Goal: Information Seeking & Learning: Learn about a topic

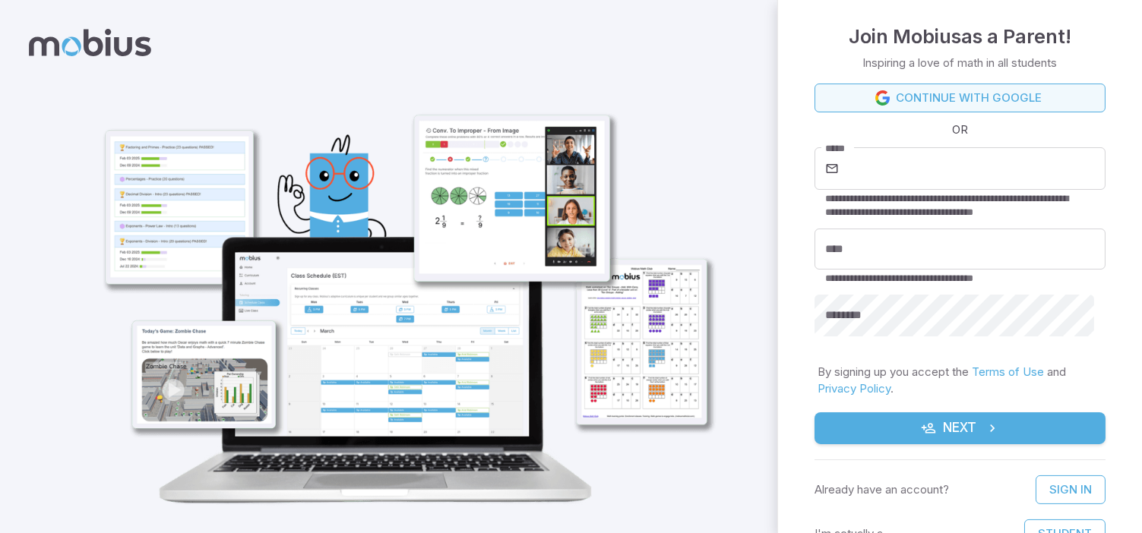
click at [1009, 96] on link "Continue with Google" at bounding box center [959, 98] width 291 height 29
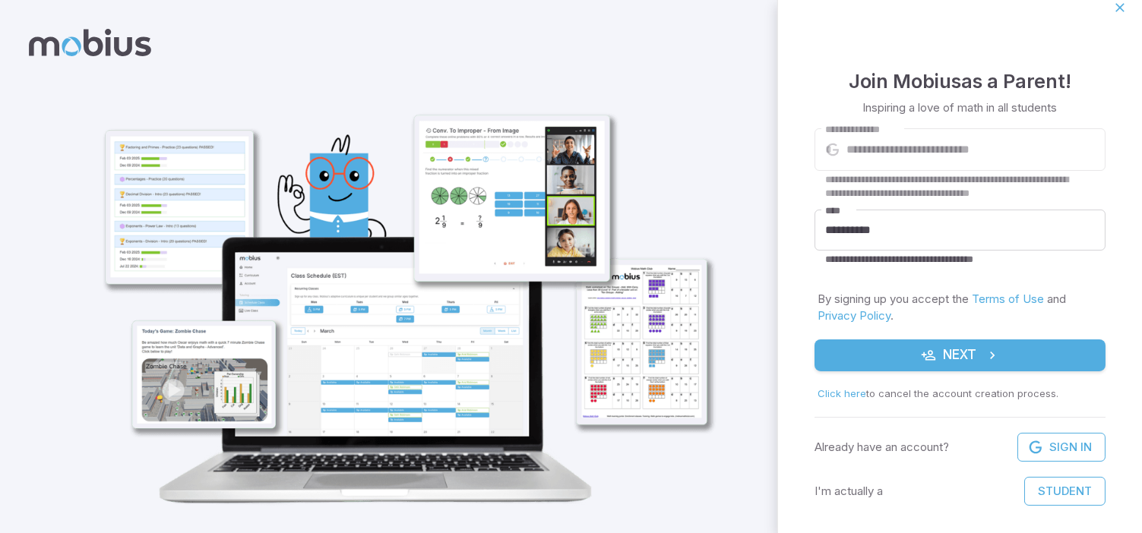
scroll to position [22, 0]
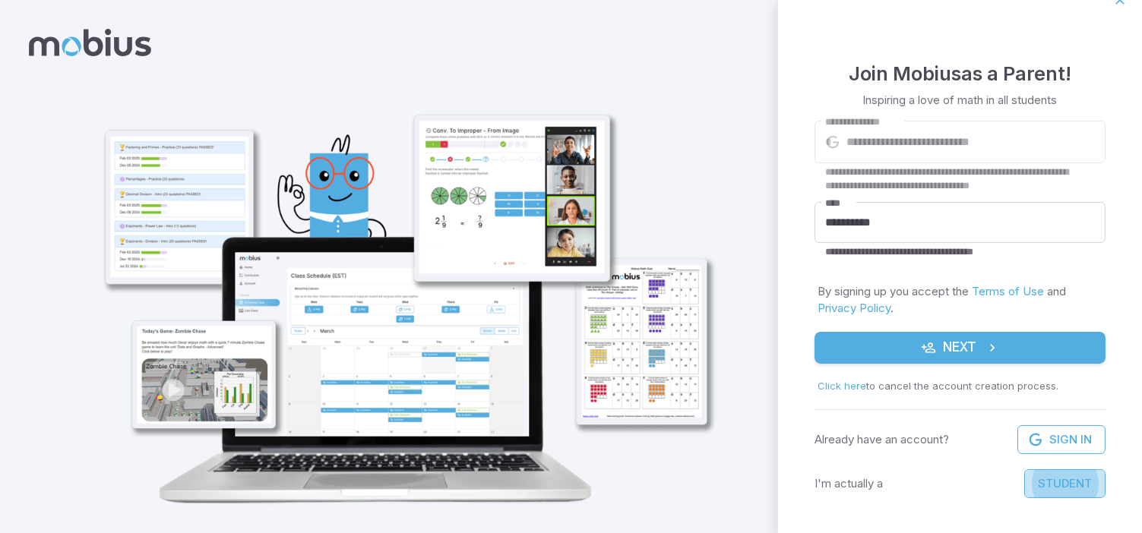
click at [1024, 484] on button "Student" at bounding box center [1064, 483] width 81 height 29
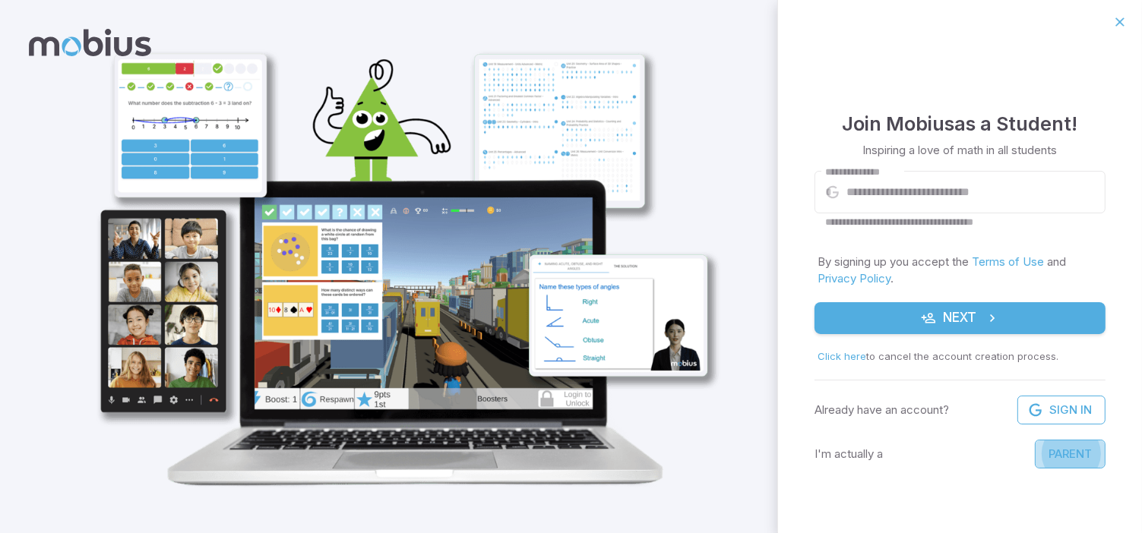
click at [1083, 441] on button "Parent" at bounding box center [1070, 454] width 71 height 29
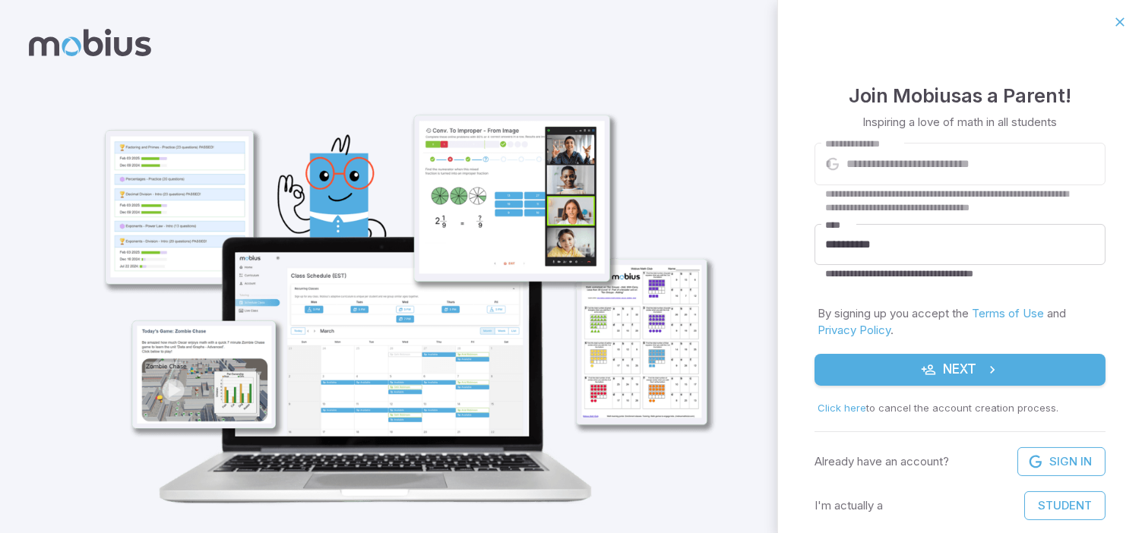
click at [1050, 498] on button "Student" at bounding box center [1064, 505] width 81 height 29
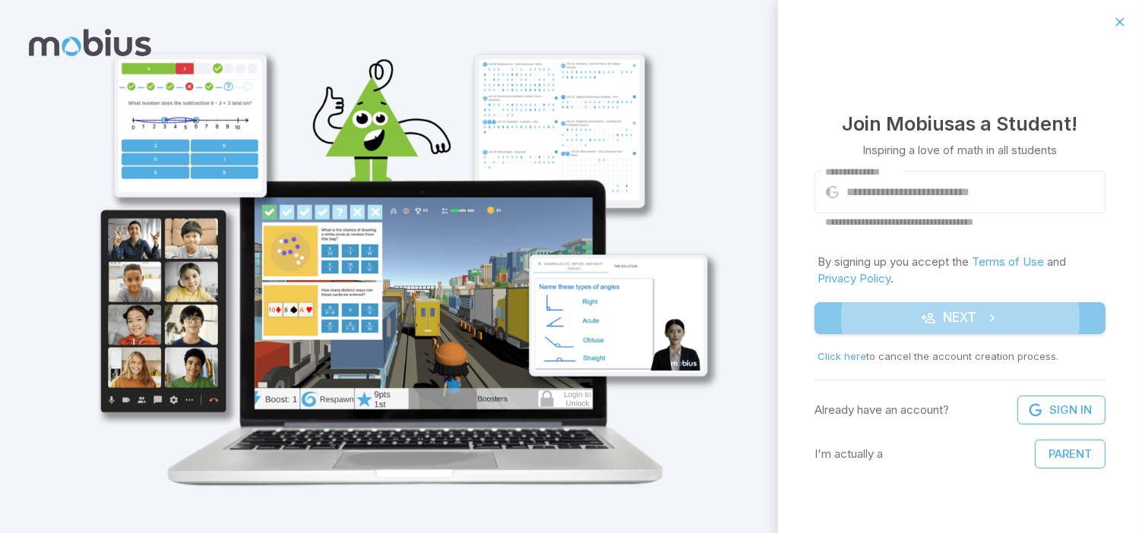
click at [986, 322] on icon "submit" at bounding box center [991, 318] width 15 height 15
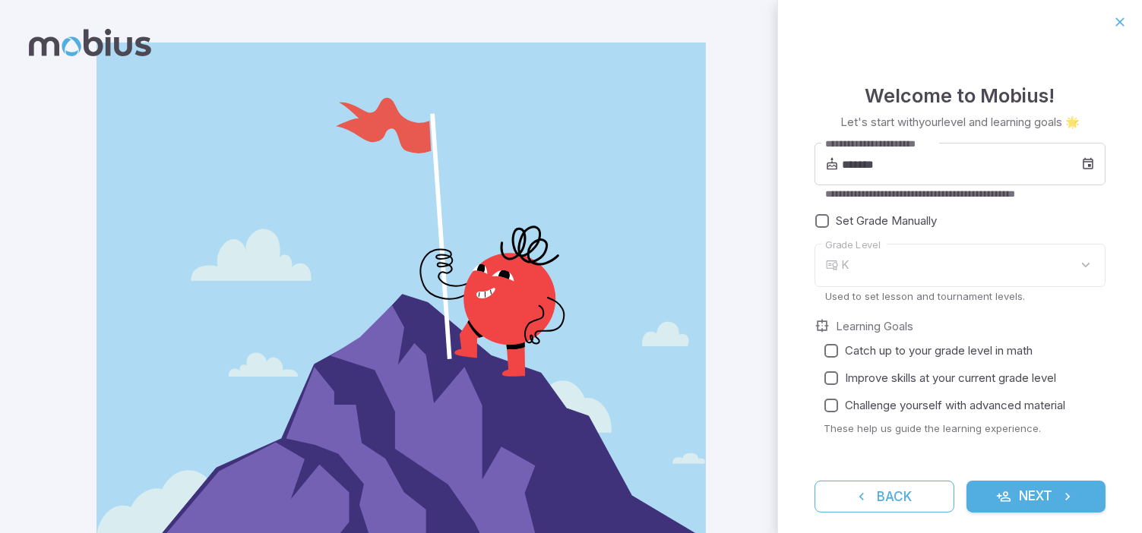
type input "*"
click at [1079, 267] on div "7" at bounding box center [973, 265] width 264 height 43
click at [1074, 267] on div "7" at bounding box center [973, 265] width 264 height 43
click at [1072, 256] on div "7" at bounding box center [973, 265] width 264 height 43
click at [961, 248] on div "7" at bounding box center [973, 265] width 264 height 43
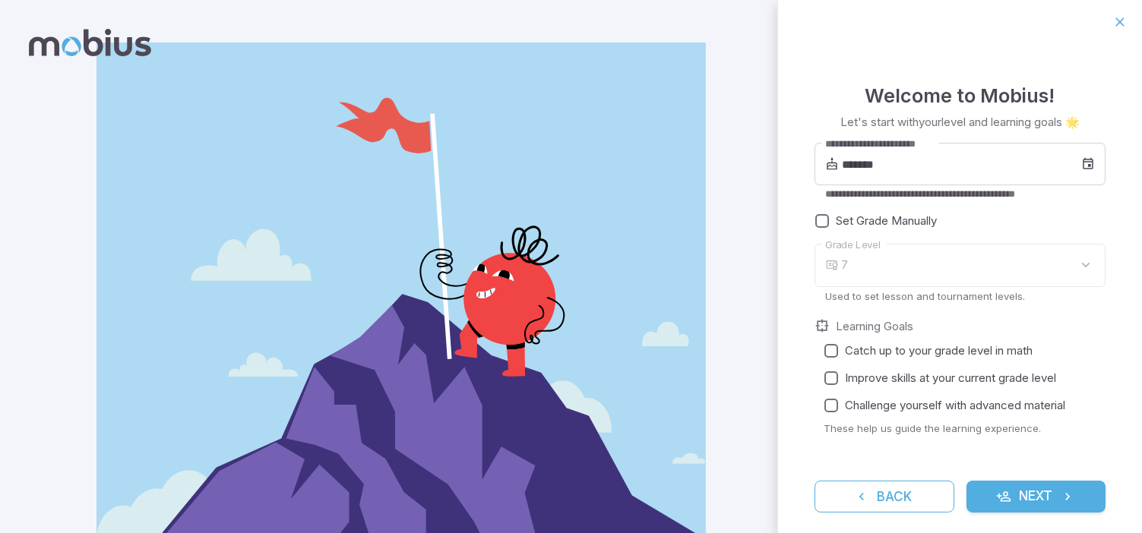
click at [848, 271] on div "7" at bounding box center [973, 265] width 264 height 43
click at [849, 265] on div "7" at bounding box center [973, 265] width 264 height 43
click at [1057, 486] on button "Next" at bounding box center [1036, 497] width 140 height 32
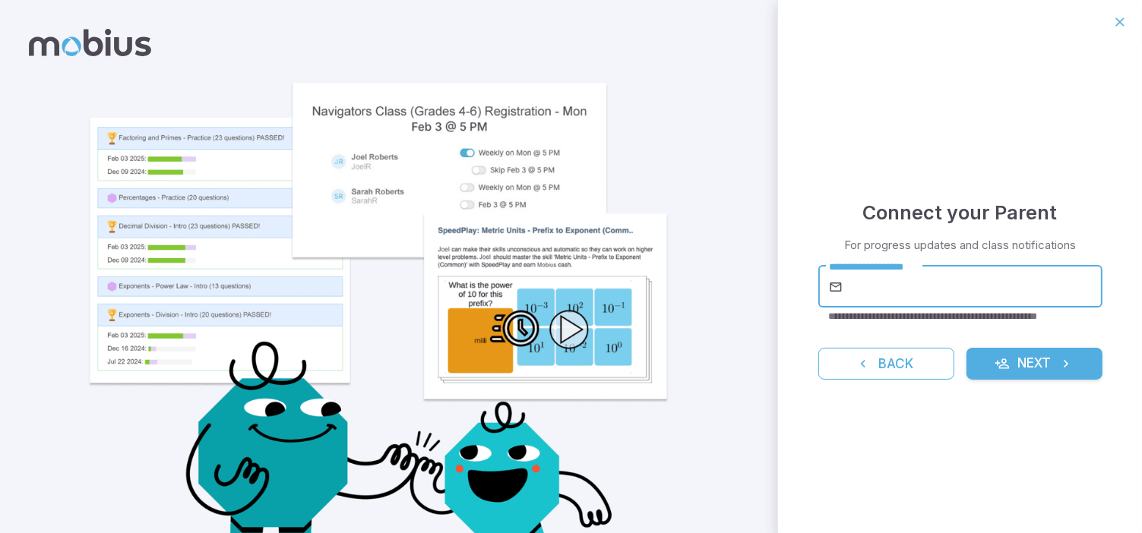
click at [899, 295] on input "**********" at bounding box center [973, 287] width 257 height 43
type input "**********"
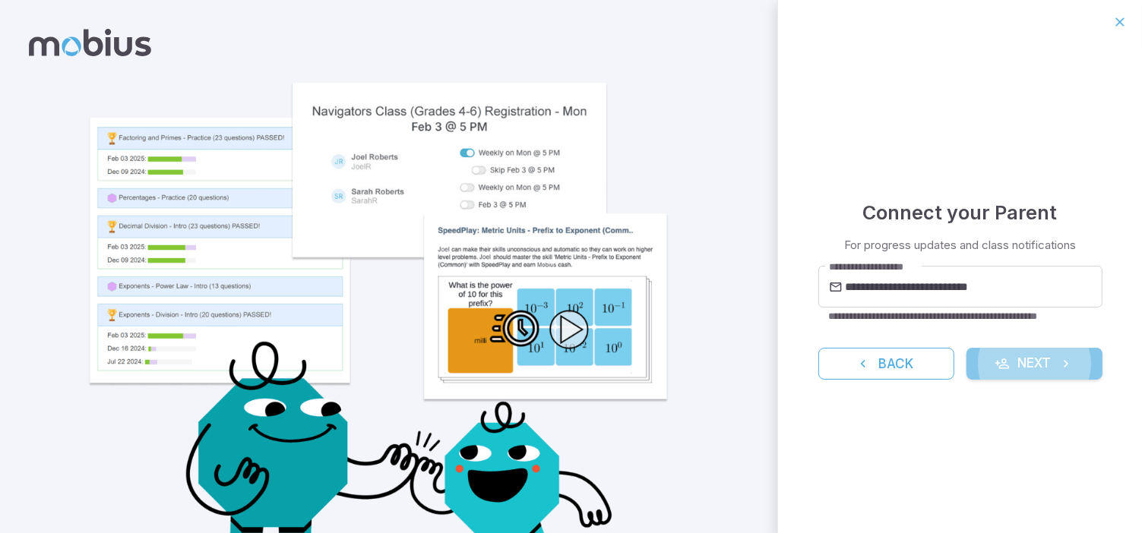
click at [1012, 364] on button "Next" at bounding box center [1034, 364] width 136 height 32
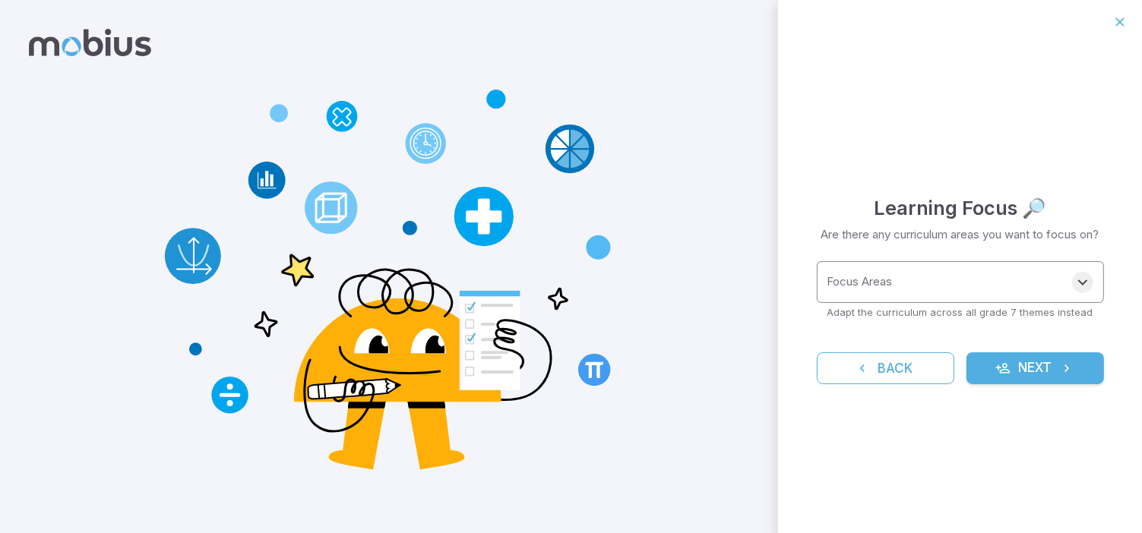
click at [1083, 284] on icon "Open" at bounding box center [1082, 282] width 18 height 18
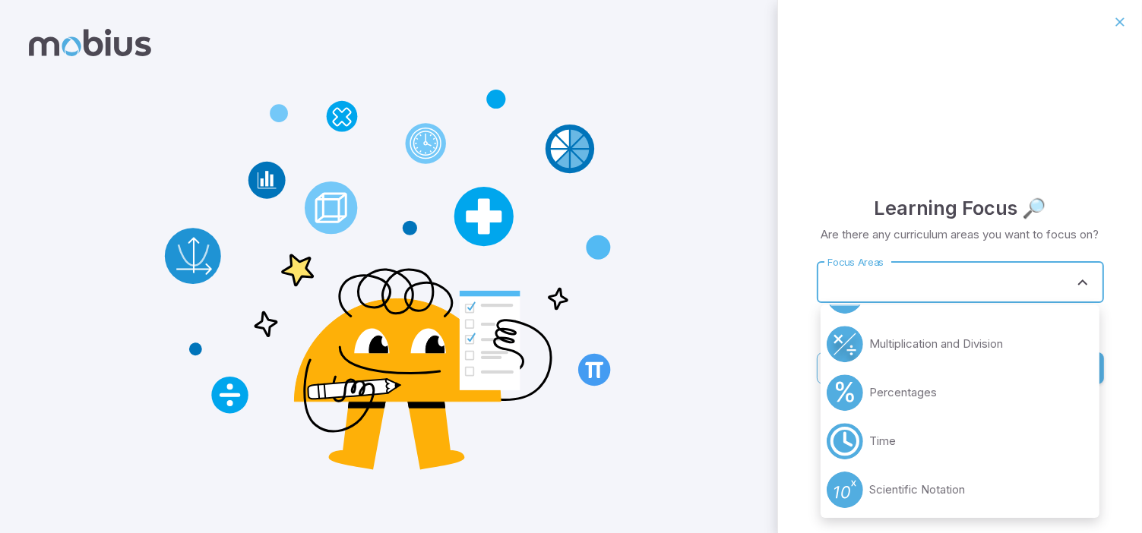
scroll to position [532, 0]
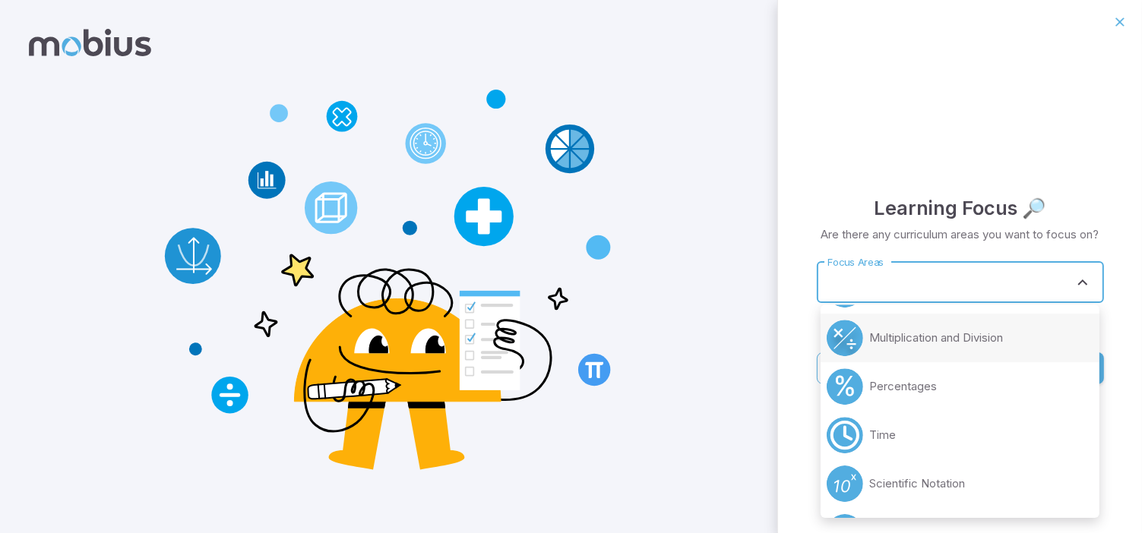
click at [989, 335] on p "Multiplication and Division" at bounding box center [936, 338] width 134 height 17
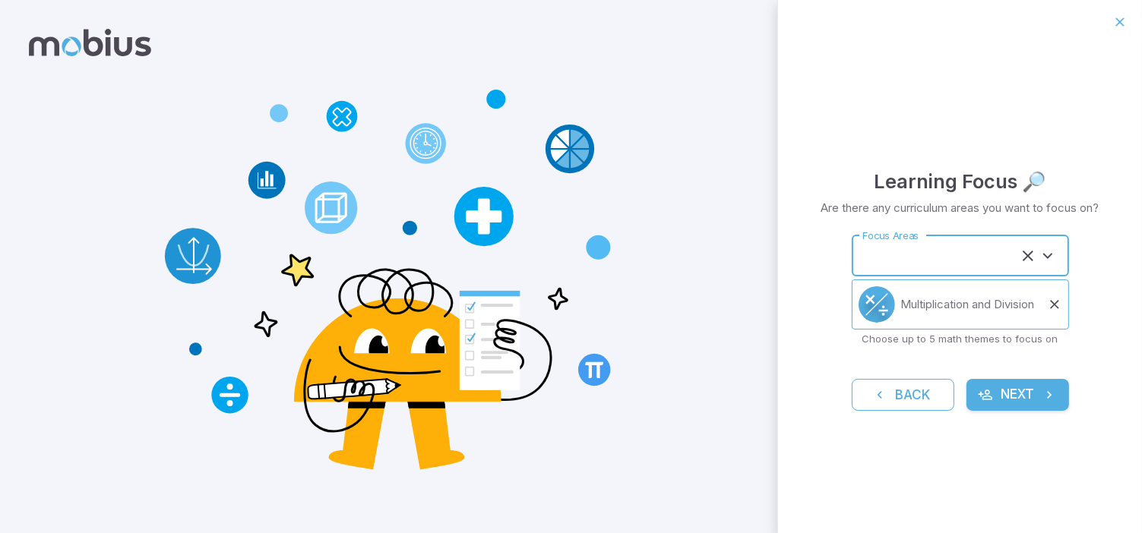
click at [910, 262] on input "Focus Areas" at bounding box center [938, 256] width 161 height 28
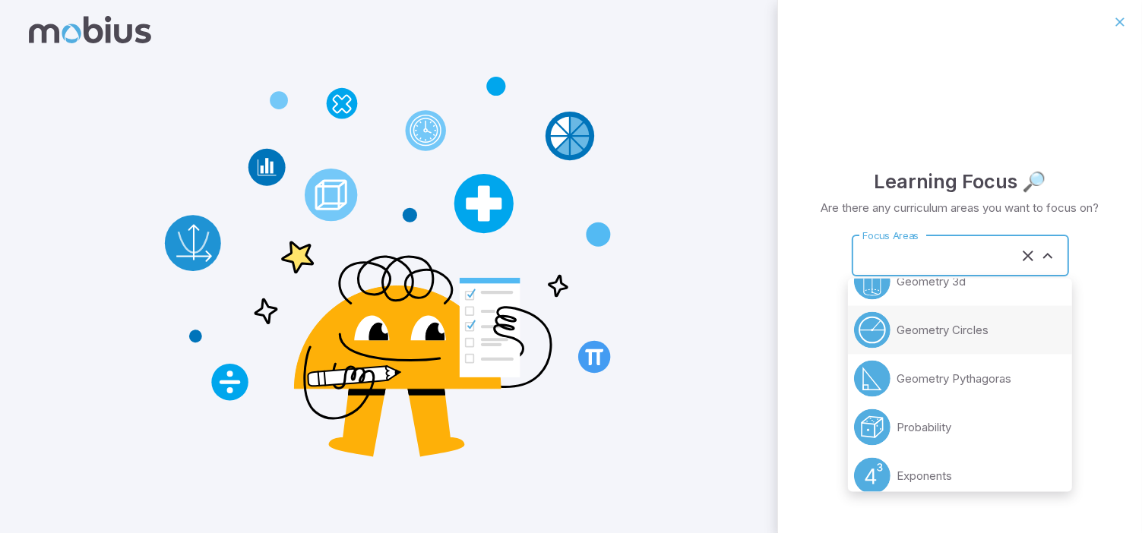
scroll to position [304, 0]
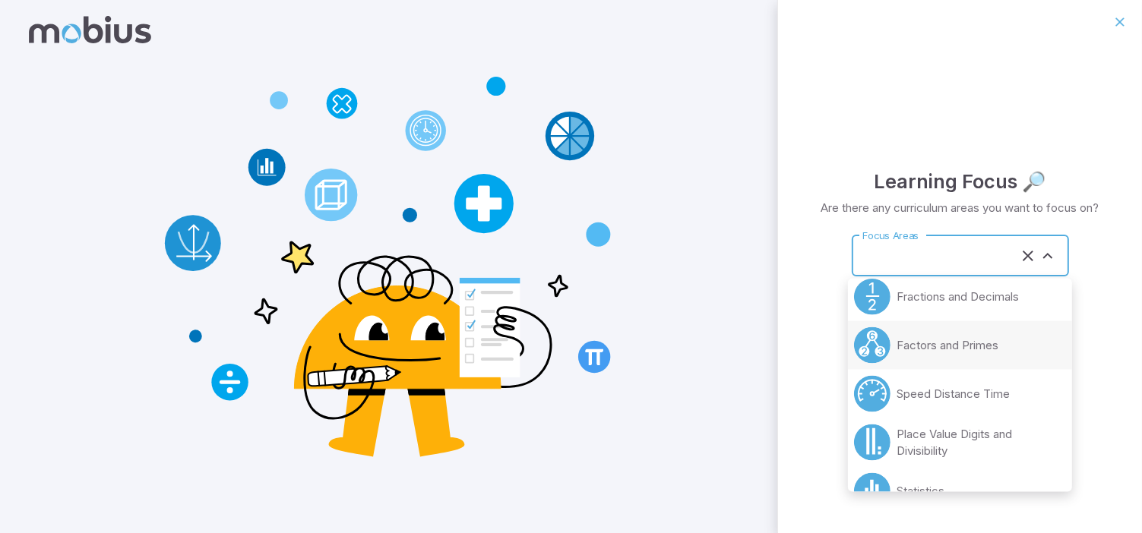
type input "**********"
click at [1107, 303] on div "**********" at bounding box center [960, 288] width 364 height 489
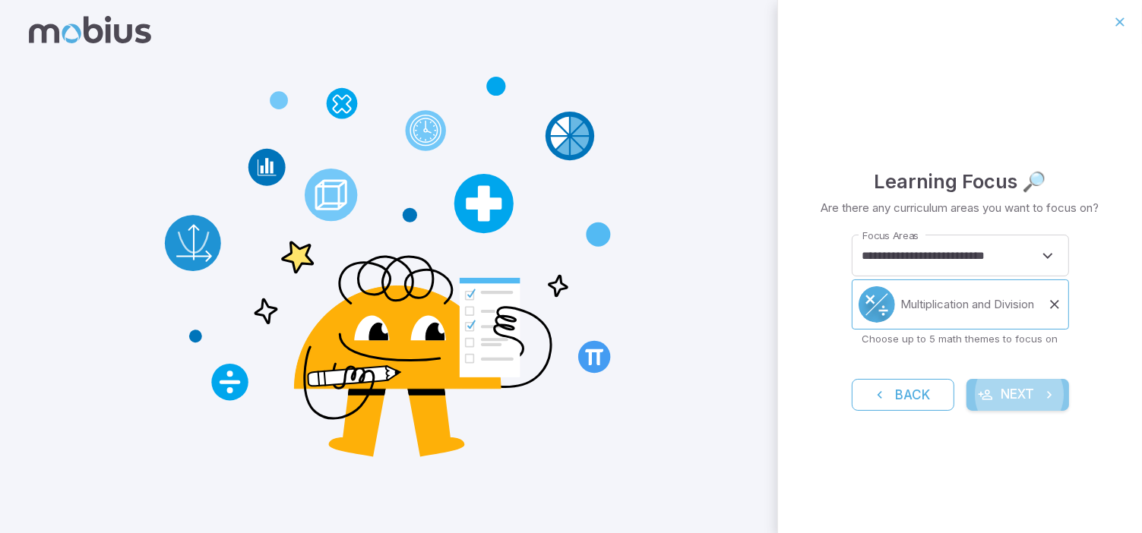
click at [1019, 396] on button "Next" at bounding box center [1017, 395] width 103 height 32
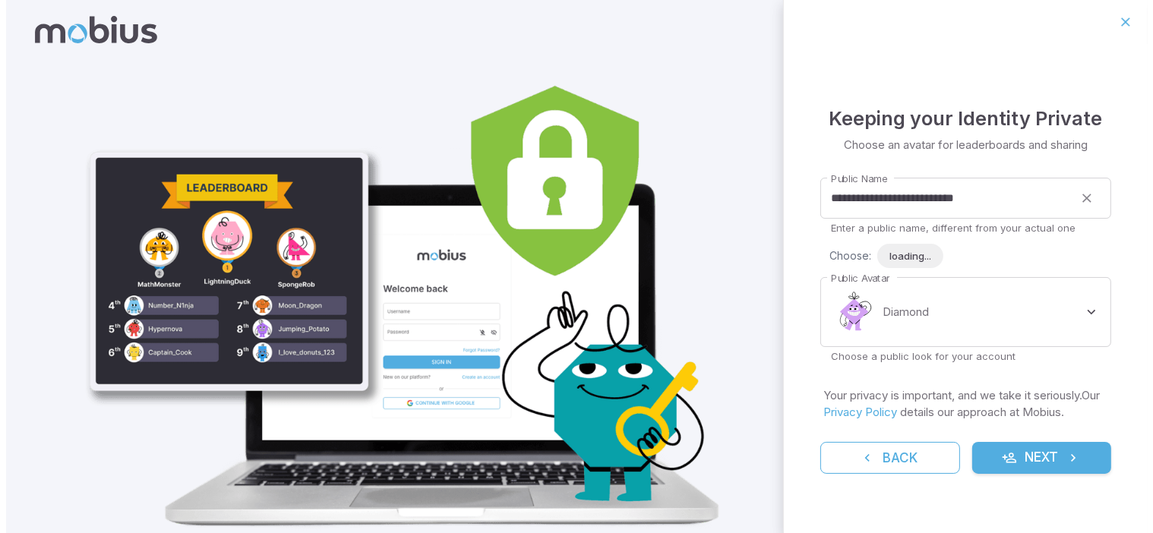
scroll to position [0, 0]
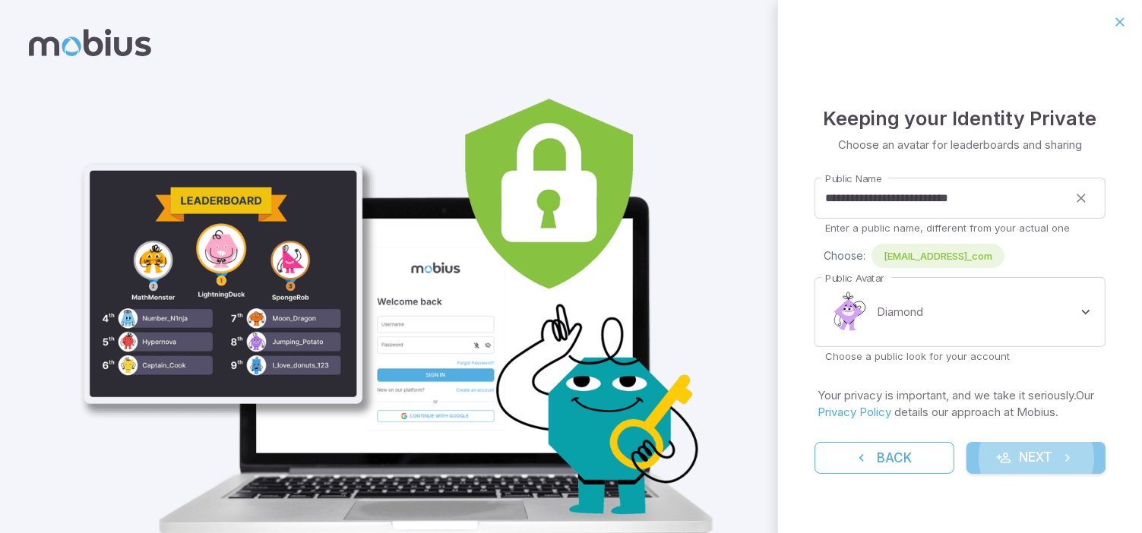
click at [1034, 453] on button "Next" at bounding box center [1036, 458] width 140 height 32
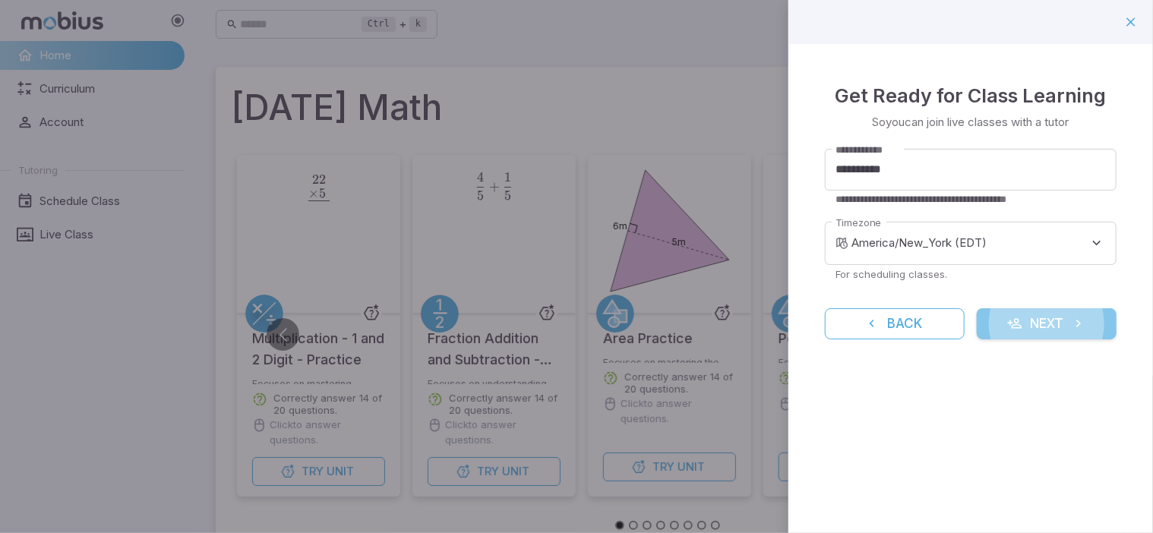
click at [1015, 323] on icon "submit" at bounding box center [1014, 323] width 15 height 15
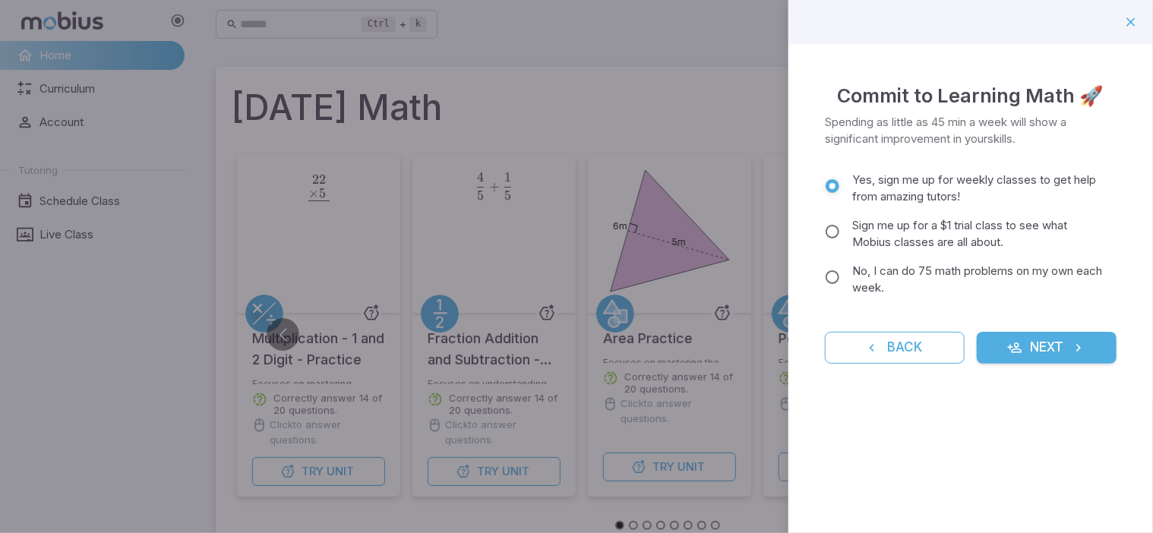
click at [1029, 353] on button "Next" at bounding box center [1047, 348] width 140 height 32
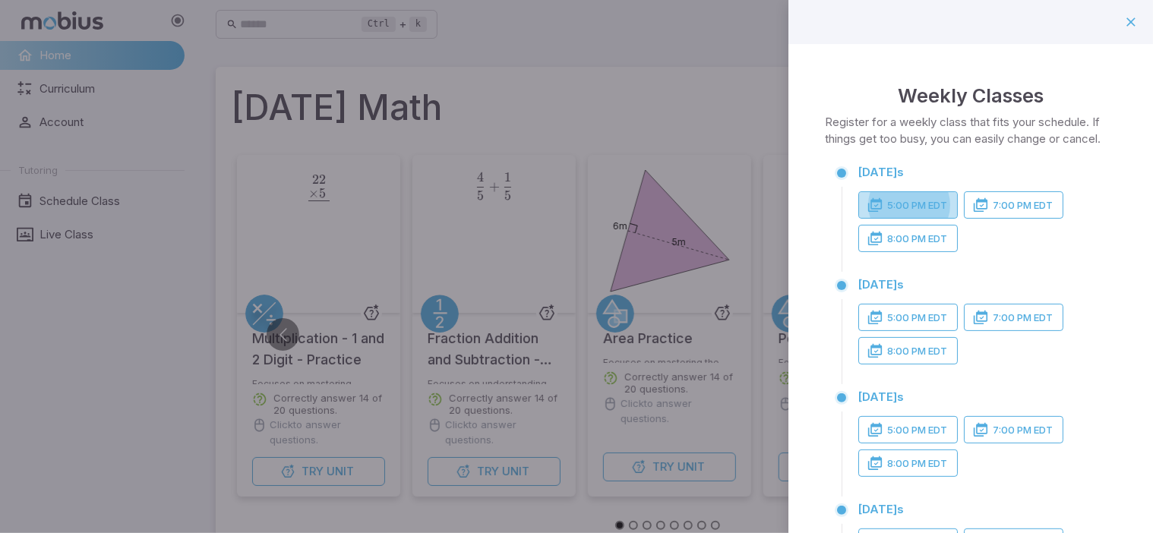
click at [899, 219] on button "5:00 PM EDT" at bounding box center [908, 204] width 100 height 27
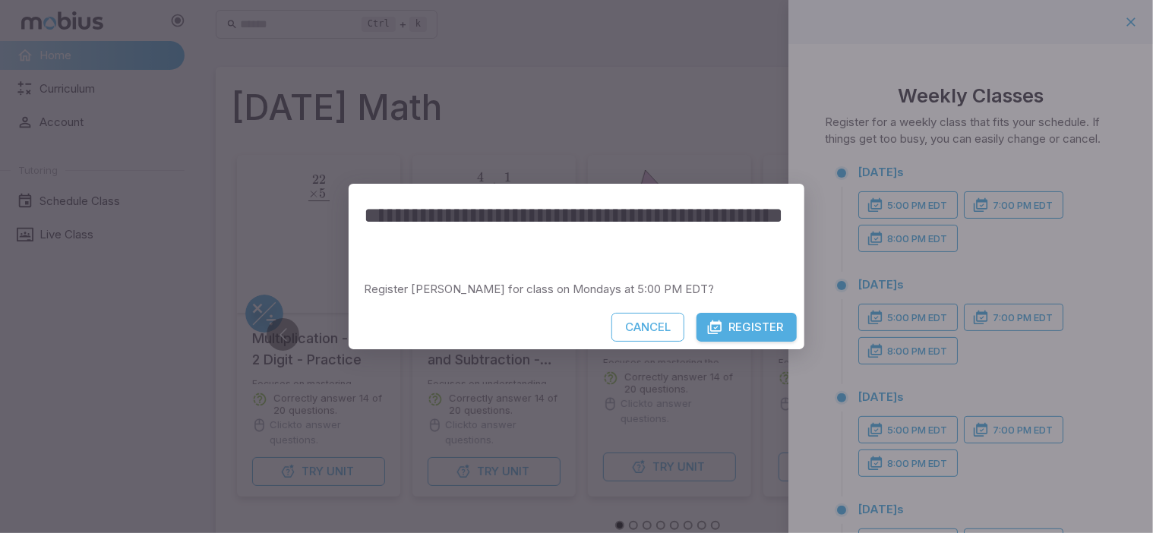
click at [772, 326] on button "Register" at bounding box center [747, 327] width 100 height 29
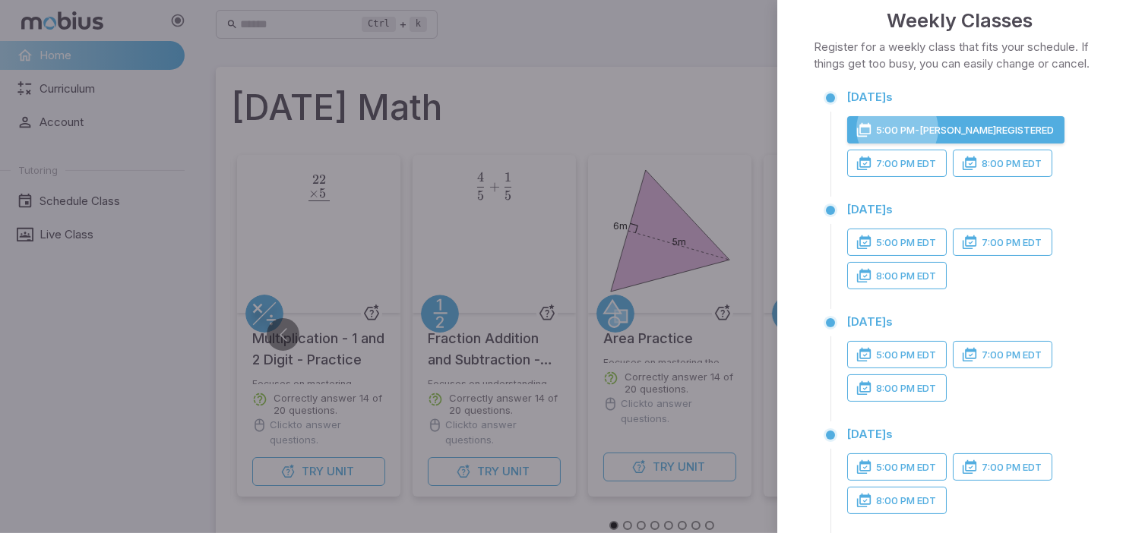
scroll to position [76, 0]
click at [911, 255] on button "5:00 PM EDT" at bounding box center [897, 241] width 100 height 27
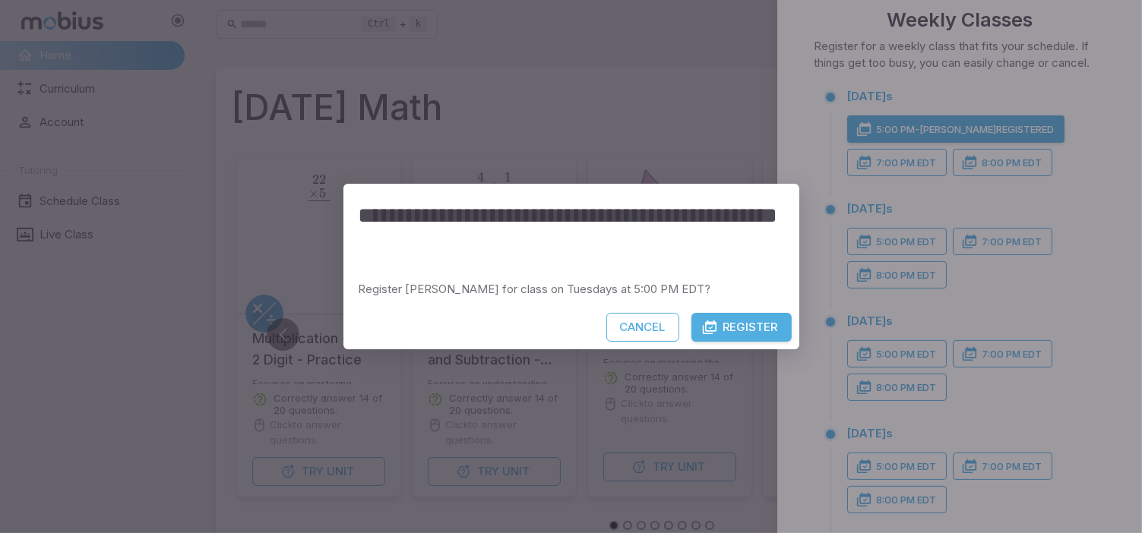
click at [714, 326] on icon "button" at bounding box center [709, 327] width 15 height 15
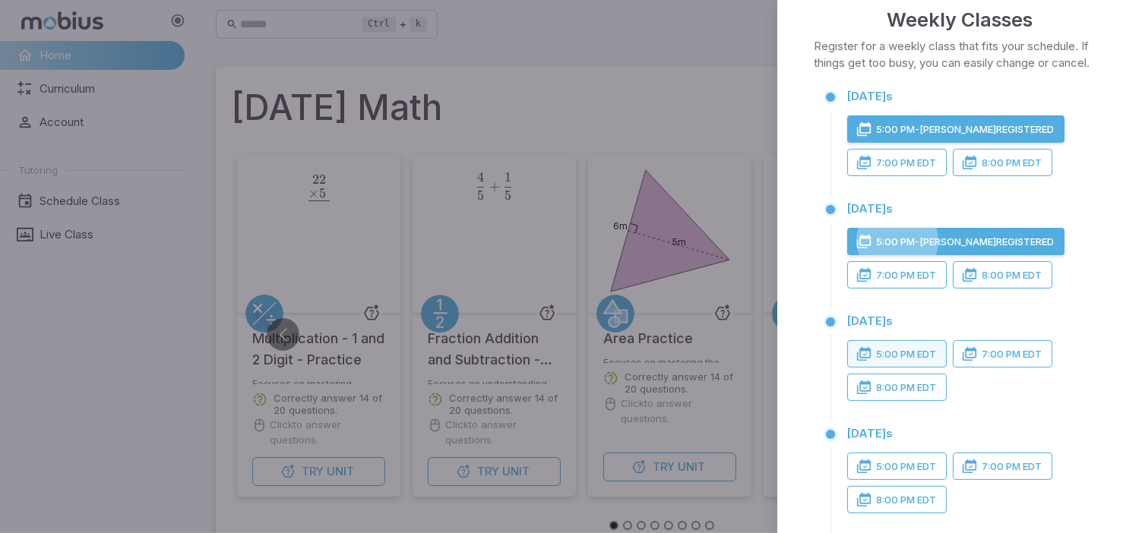
click at [904, 366] on button "5:00 PM EDT" at bounding box center [897, 353] width 100 height 27
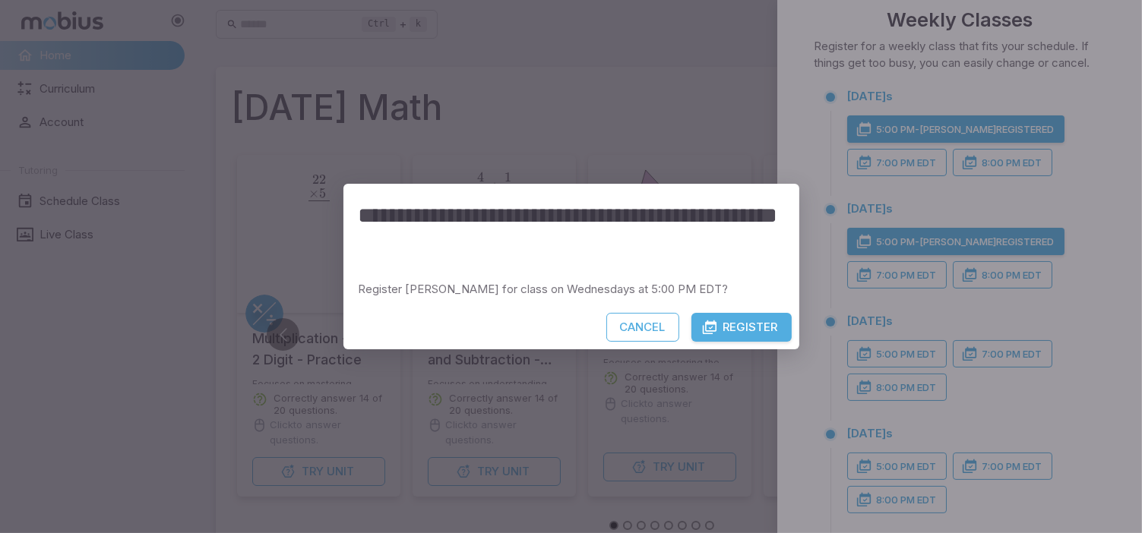
click at [720, 326] on button "Register" at bounding box center [741, 327] width 100 height 29
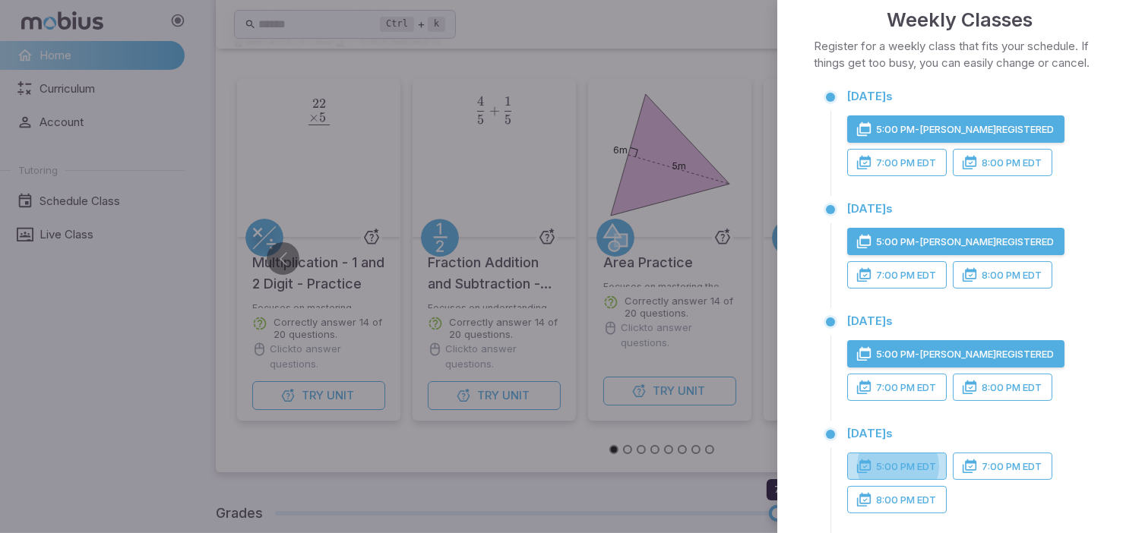
click at [891, 480] on button "5:00 PM EDT" at bounding box center [897, 466] width 100 height 27
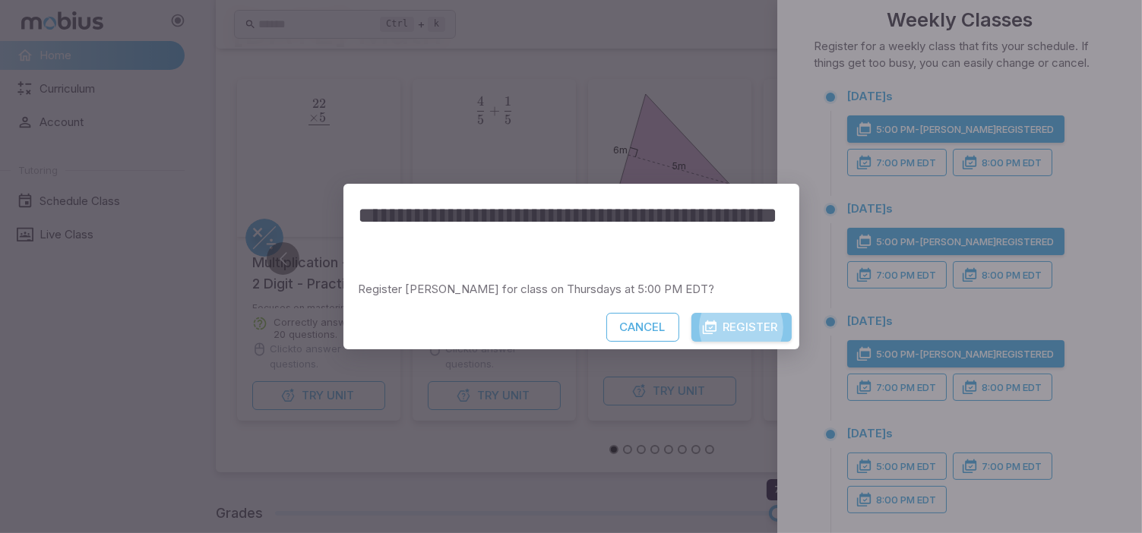
click at [722, 324] on button "Register" at bounding box center [741, 327] width 100 height 29
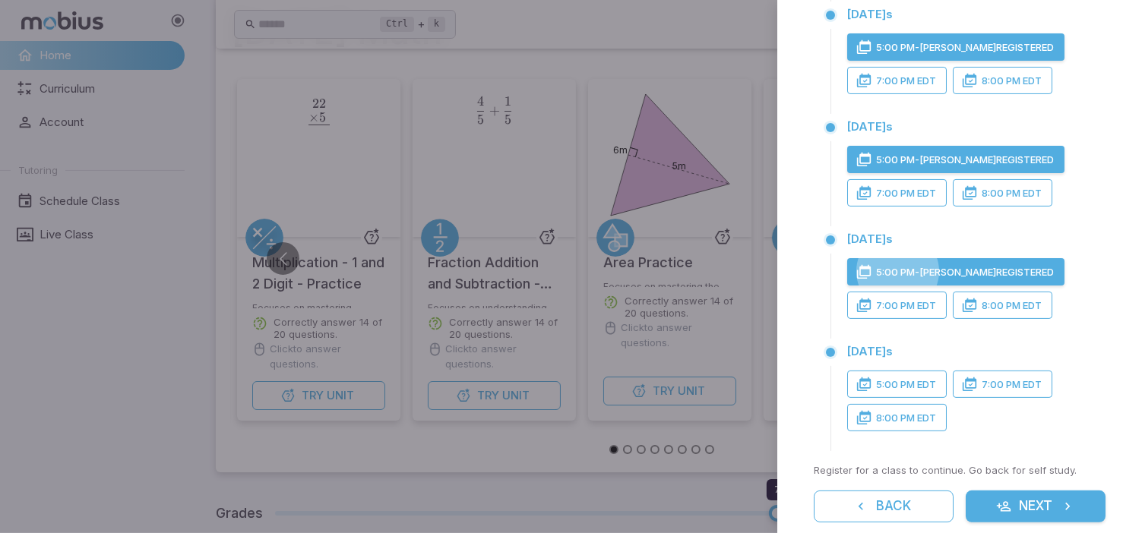
scroll to position [304, 0]
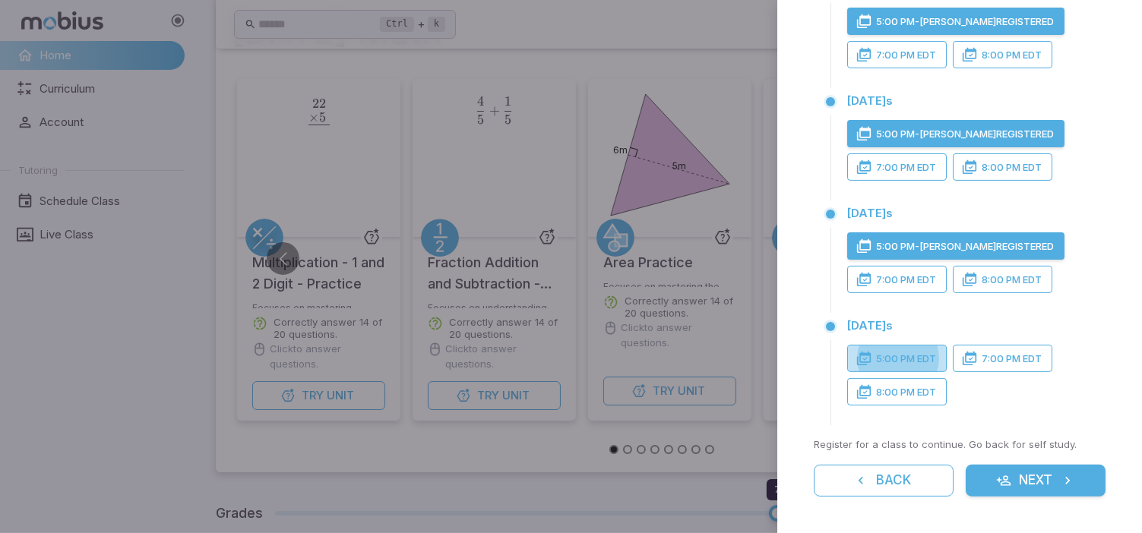
click at [921, 369] on button "5:00 PM EDT" at bounding box center [897, 358] width 100 height 27
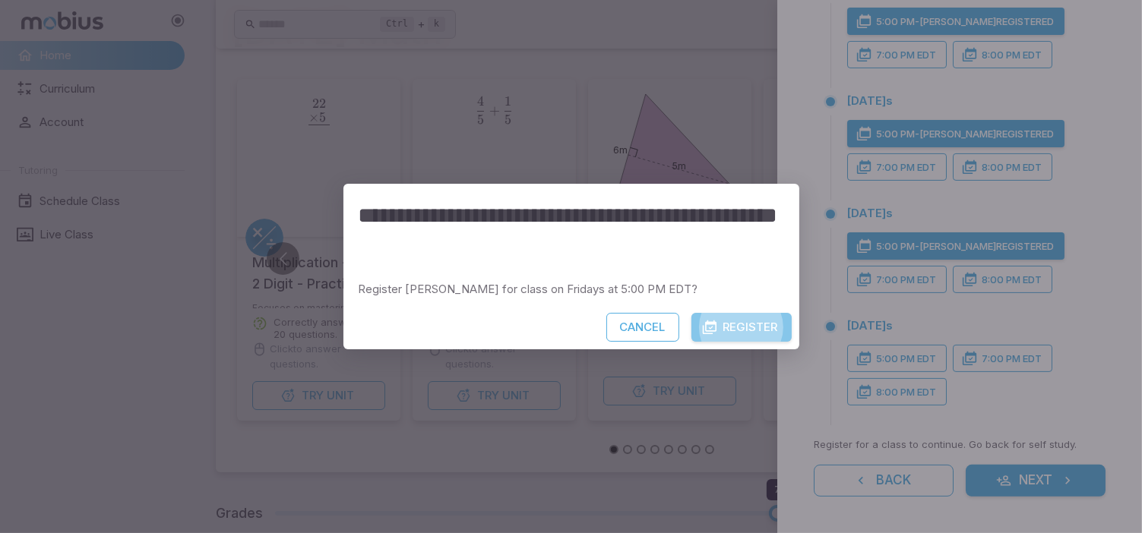
click at [756, 333] on button "Register" at bounding box center [741, 327] width 100 height 29
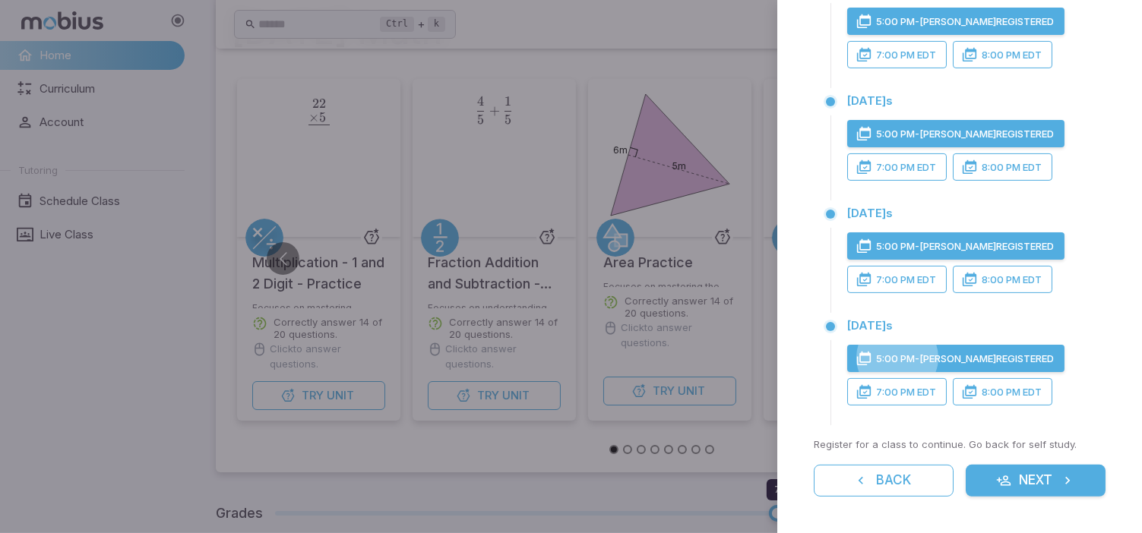
click at [1030, 487] on button "Next" at bounding box center [1035, 481] width 140 height 32
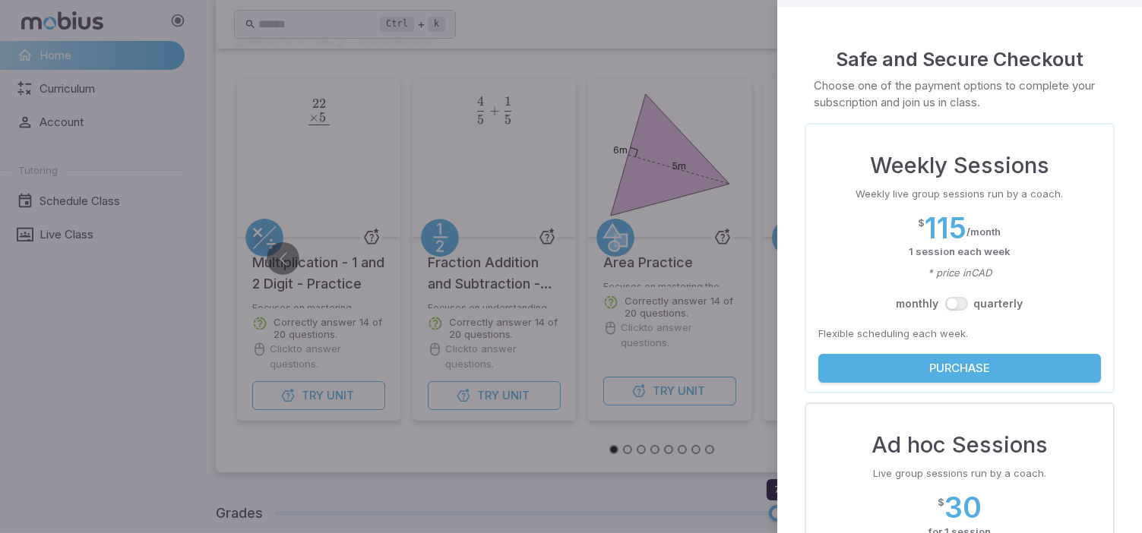
scroll to position [0, 0]
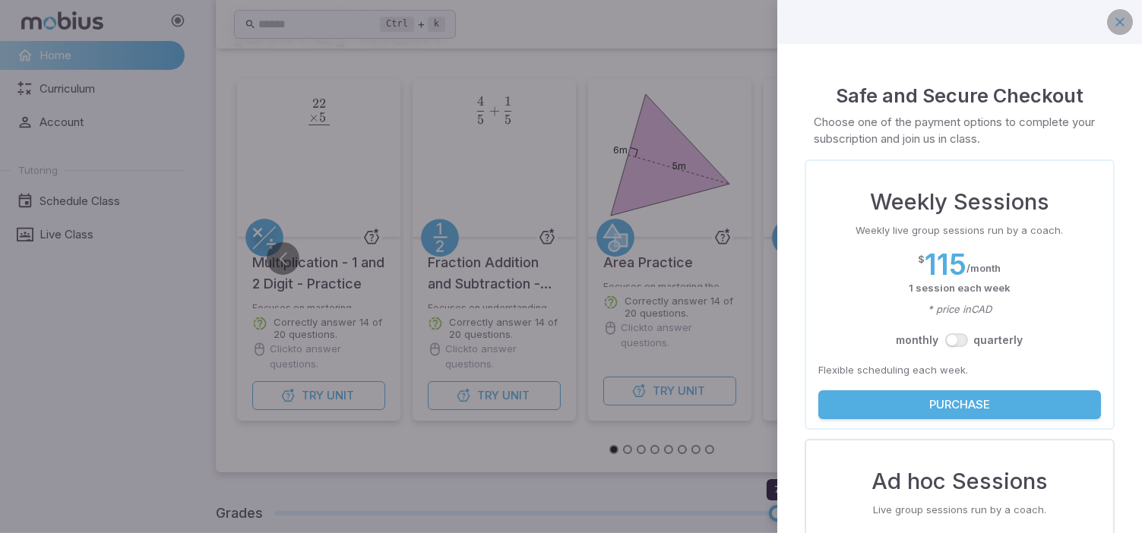
click at [1112, 21] on icon "button" at bounding box center [1119, 21] width 15 height 15
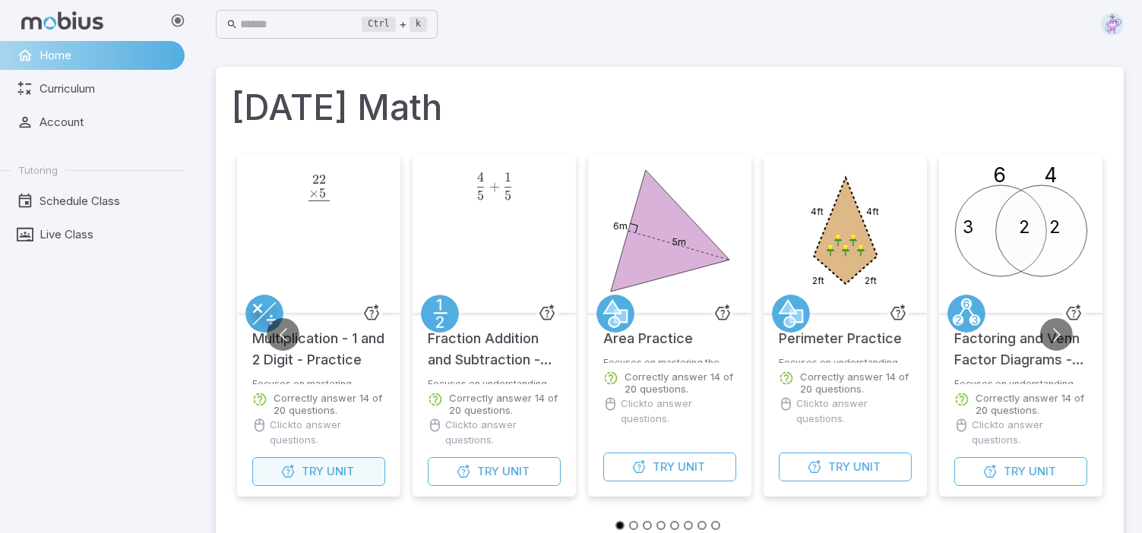
click at [317, 472] on span "Try" at bounding box center [313, 471] width 22 height 17
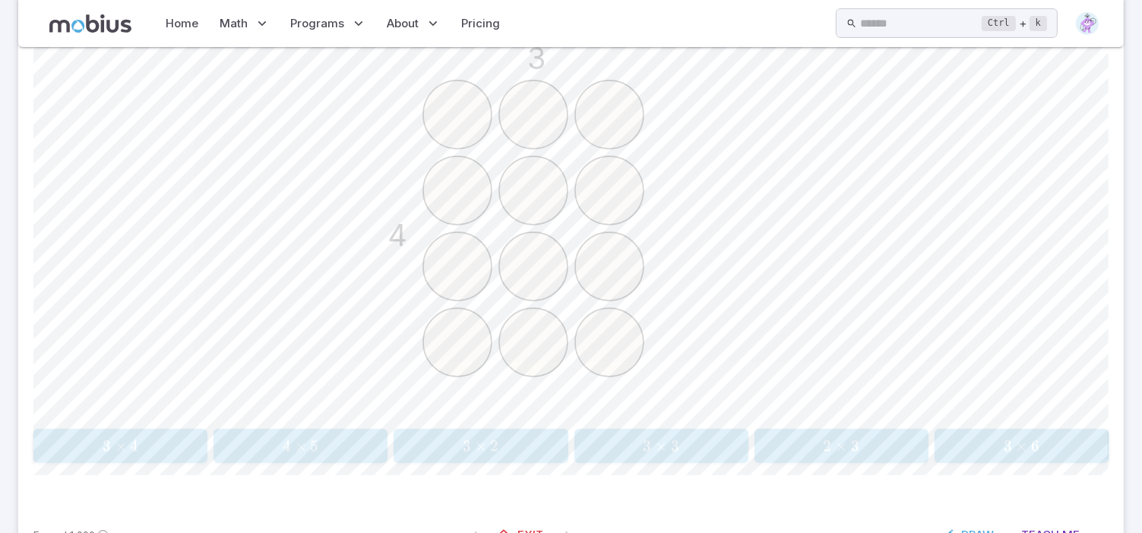
scroll to position [468, 0]
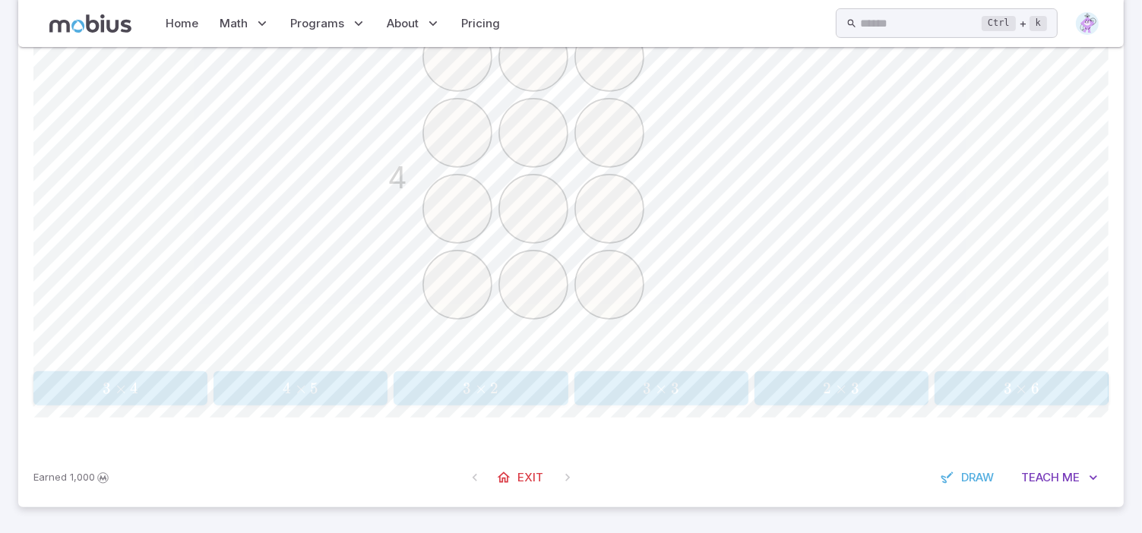
click at [85, 381] on span "3 × 4" at bounding box center [120, 388] width 164 height 19
click at [97, 387] on span "4 × 9" at bounding box center [120, 388] width 164 height 19
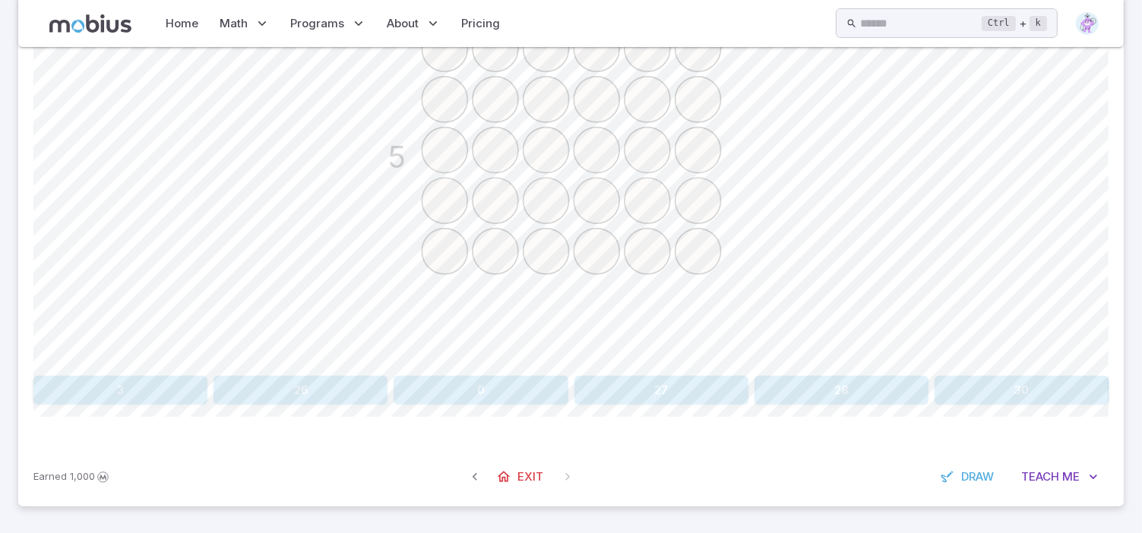
click at [173, 384] on button "3" at bounding box center [120, 390] width 174 height 29
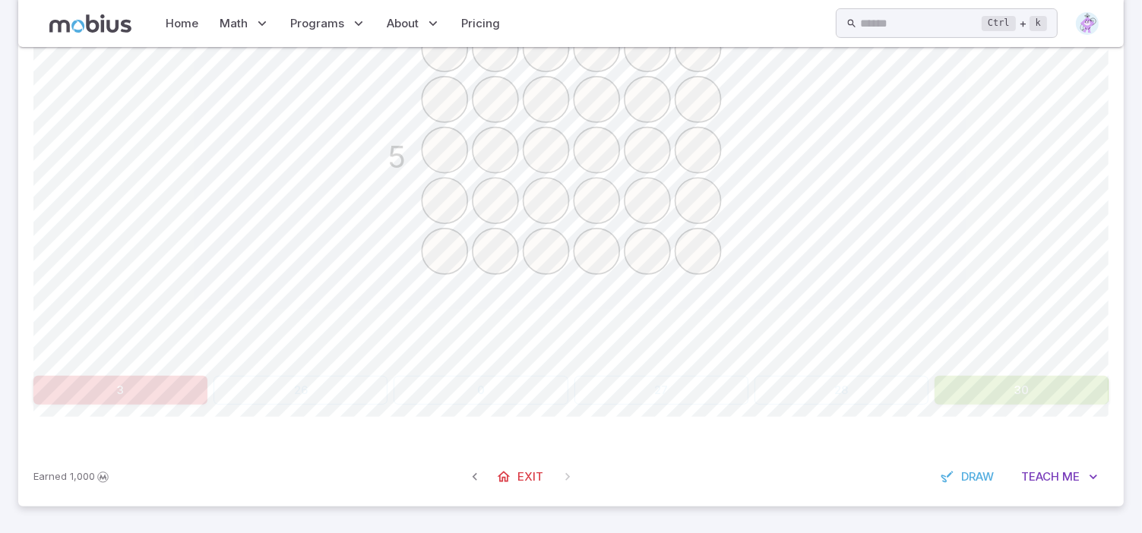
click at [213, 292] on div "6 5" at bounding box center [570, 178] width 1075 height 384
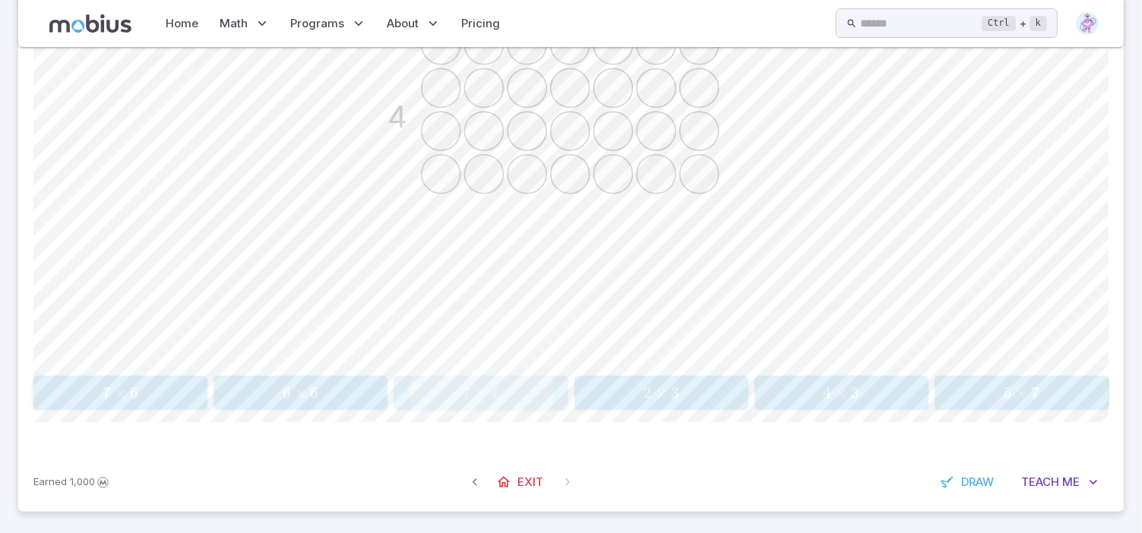
click at [491, 393] on span "4" at bounding box center [495, 393] width 8 height 19
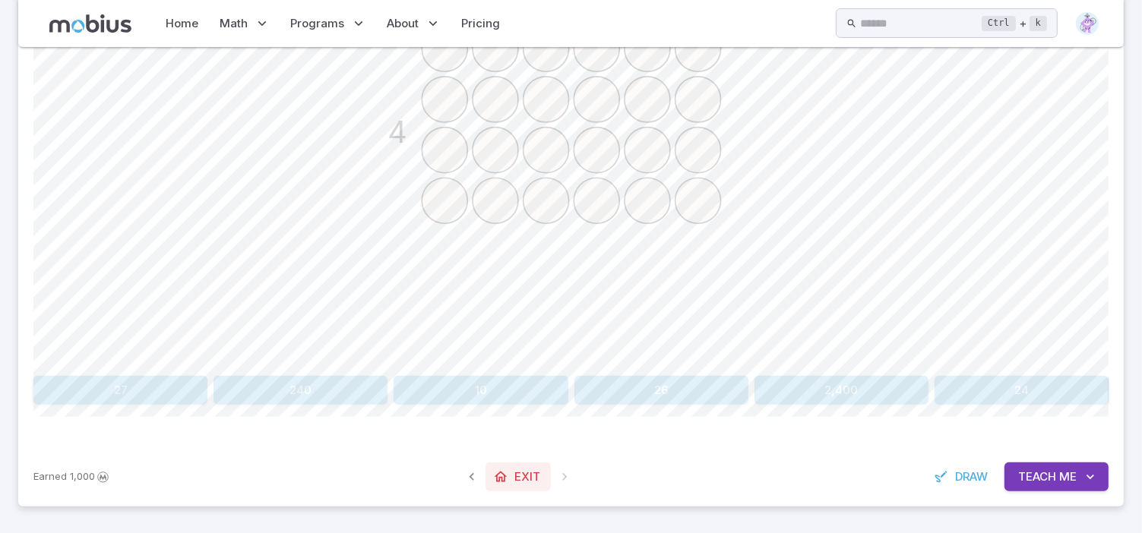
click at [514, 466] on link "Exit" at bounding box center [517, 477] width 65 height 29
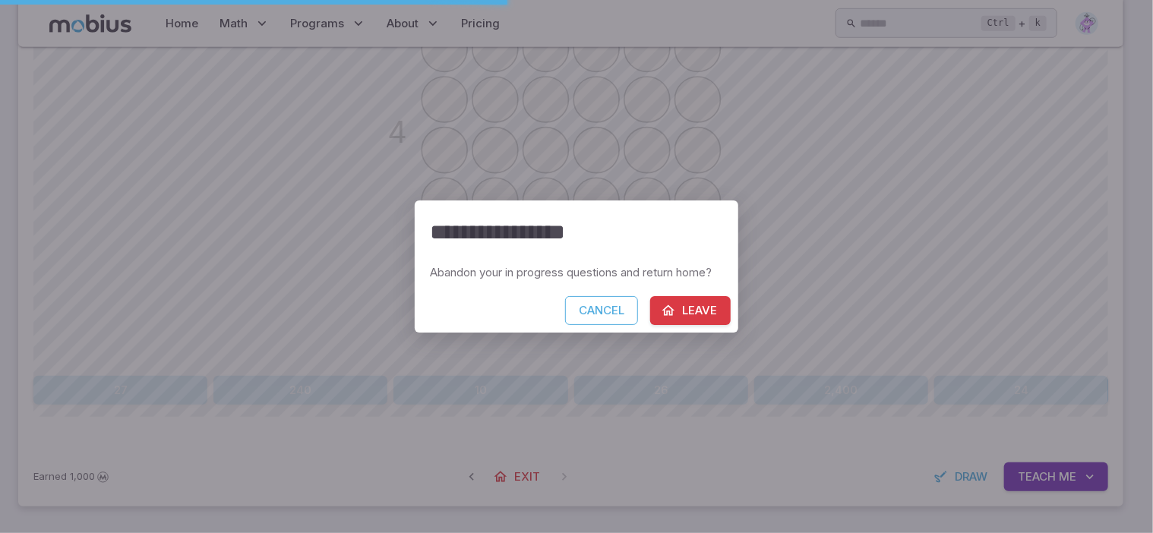
click at [676, 307] on button "Leave" at bounding box center [690, 310] width 81 height 29
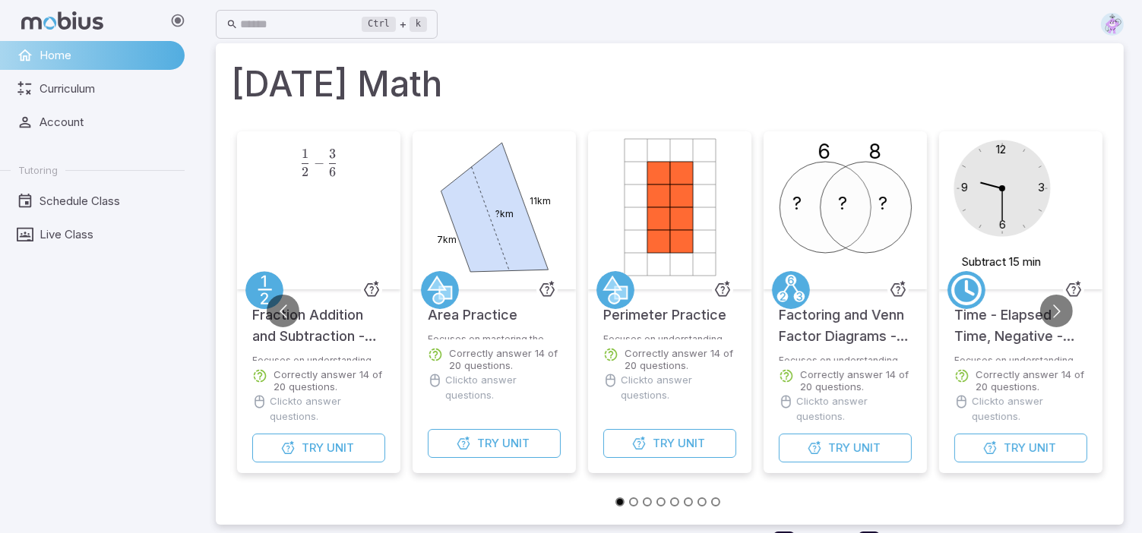
scroll to position [0, 0]
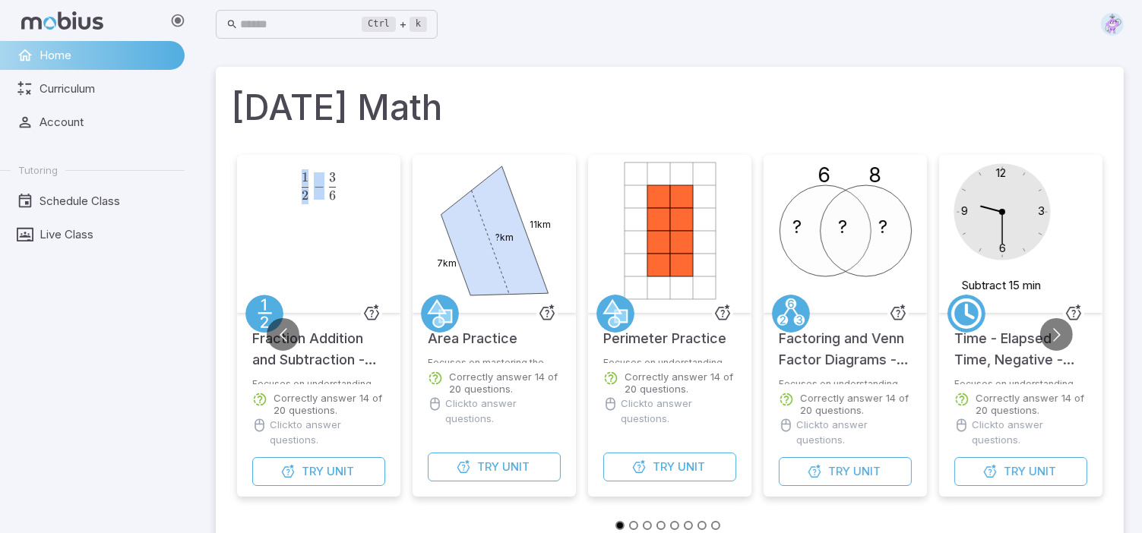
click at [301, 227] on div "1 2 − 3 6 \frac{1}{2} - \frac{3}{6} 2 1 ​ − 6 3 ​" at bounding box center [319, 234] width 158 height 158
click at [308, 261] on div "1 2 − 3 6 \frac{1}{2} - \frac{3}{6} 2 1 ​ − 6 3 ​" at bounding box center [319, 234] width 158 height 158
click at [332, 473] on span "Unit" at bounding box center [340, 471] width 27 height 17
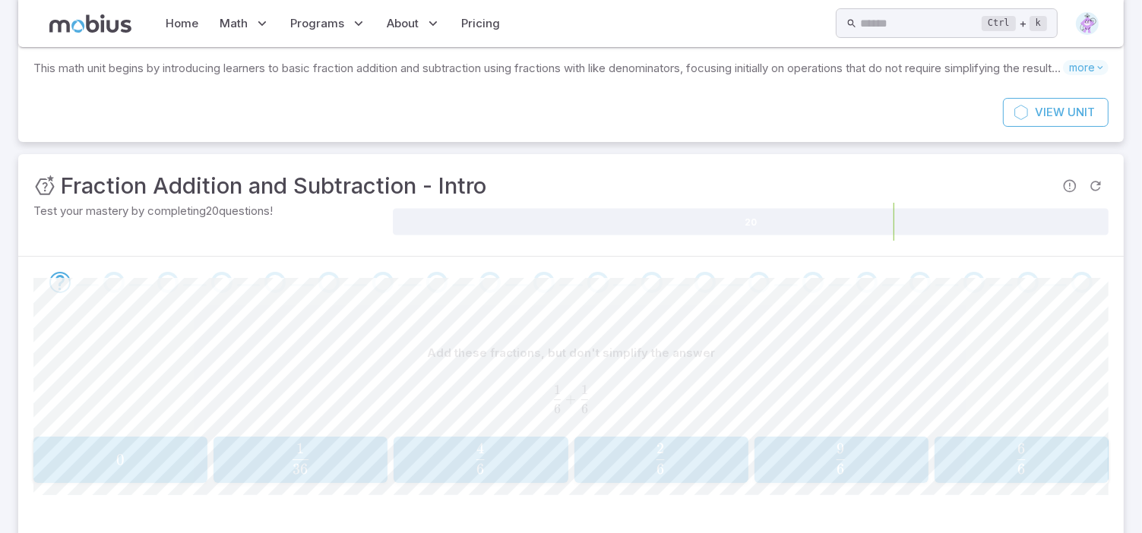
scroll to position [160, 0]
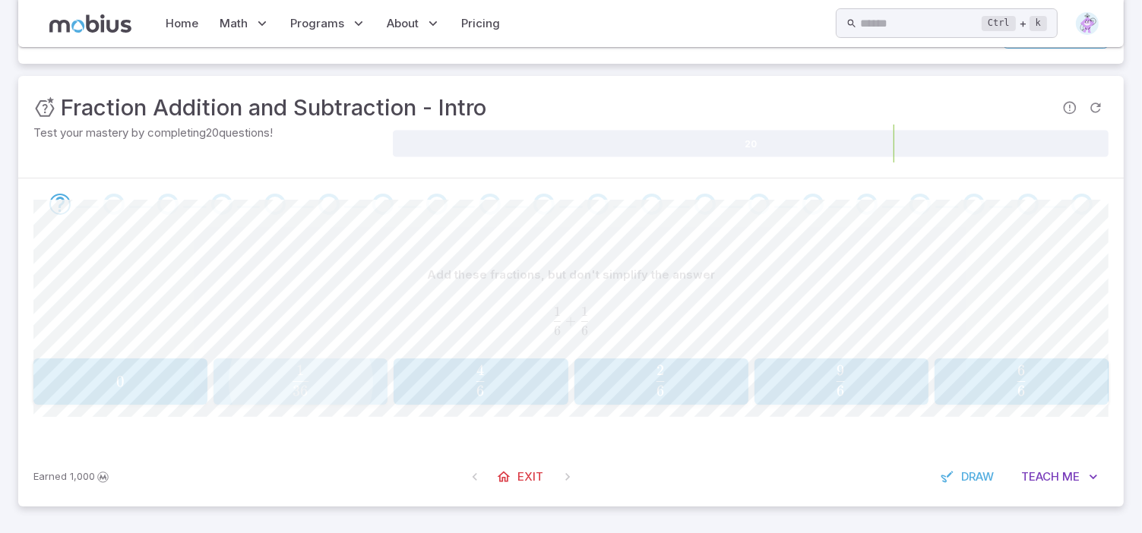
click at [343, 393] on span "36 1 ​" at bounding box center [300, 380] width 152 height 30
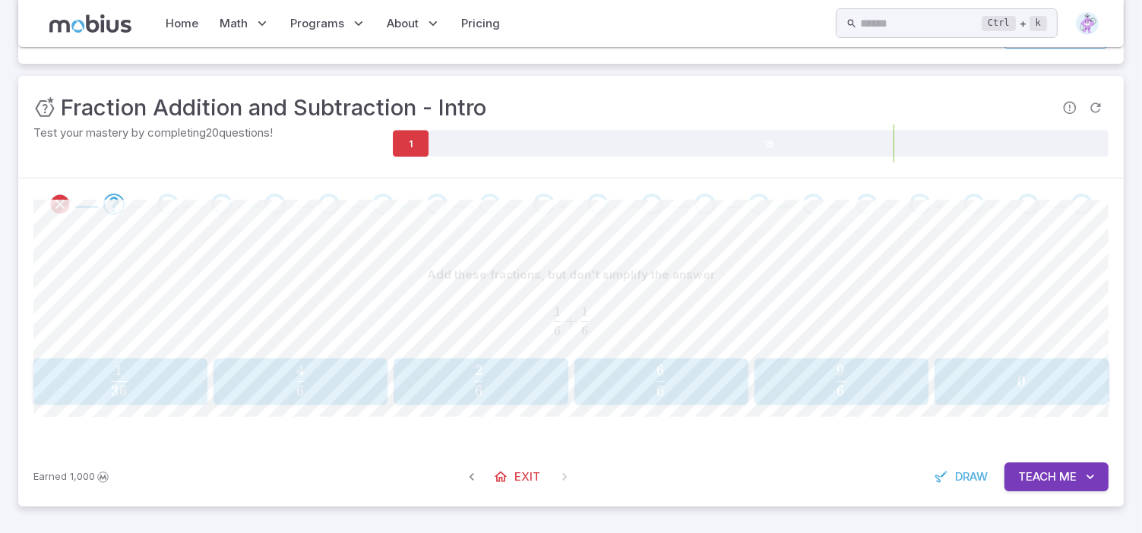
click at [441, 366] on span "6 2 ​" at bounding box center [479, 380] width 154 height 30
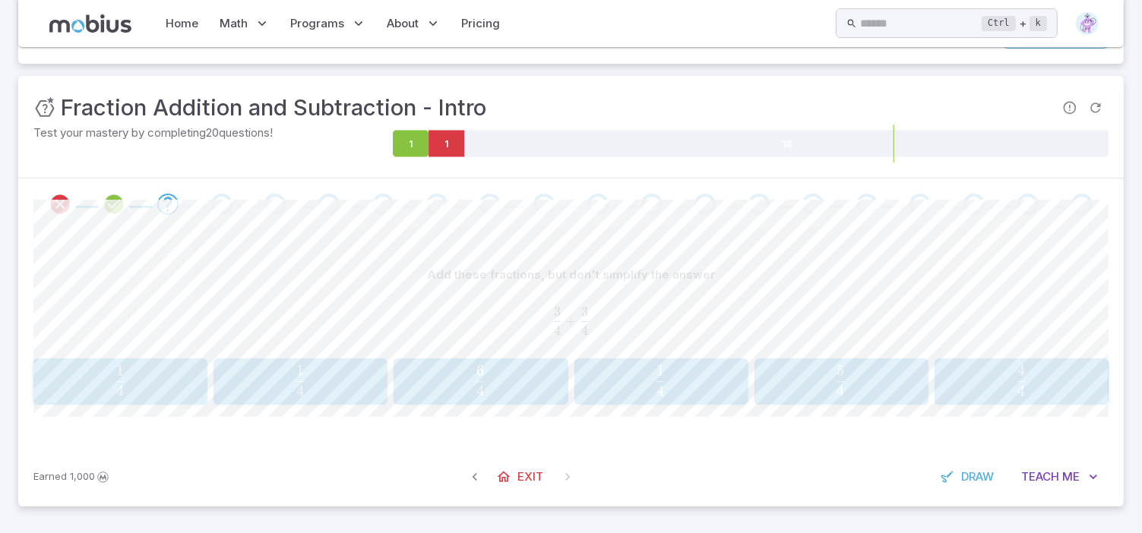
click at [505, 374] on span "4 6 ​" at bounding box center [480, 380] width 152 height 30
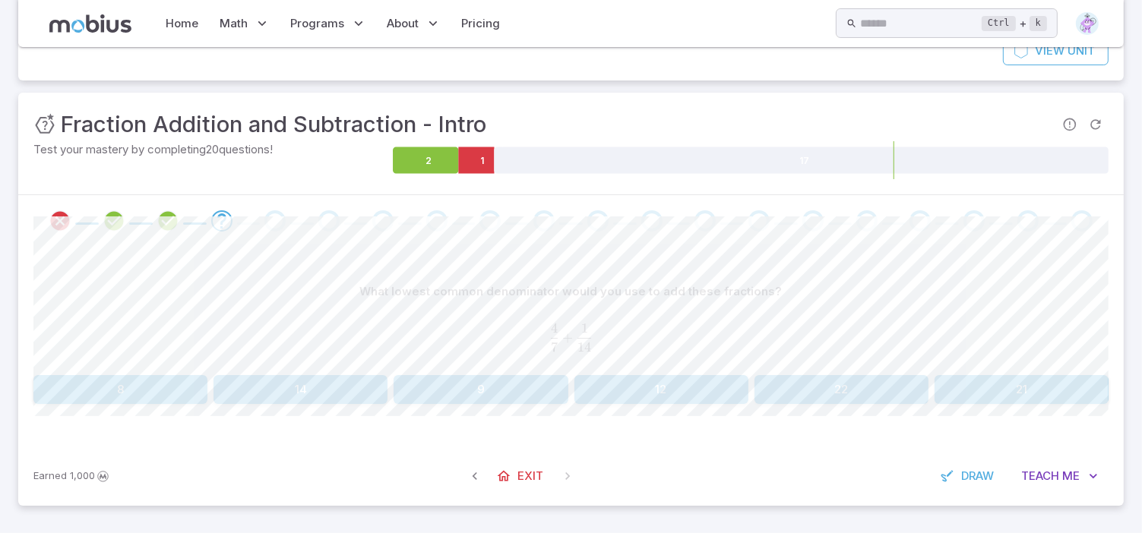
scroll to position [141, 0]
click at [362, 391] on button "14" at bounding box center [300, 391] width 174 height 29
click at [838, 398] on button "6" at bounding box center [841, 391] width 174 height 29
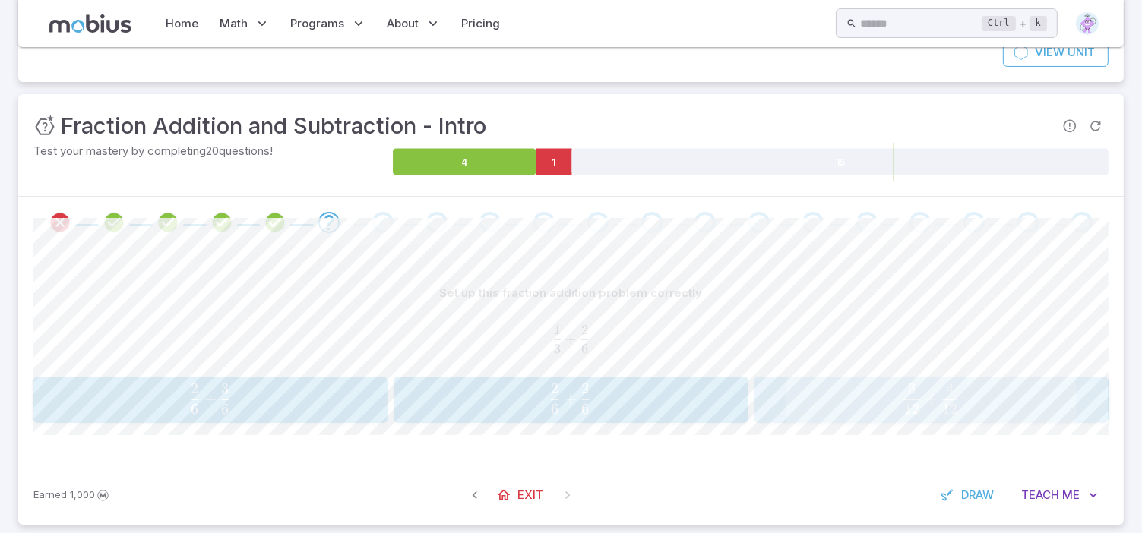
click at [939, 419] on button "3 12 + 4 12 \frac{3}{12} + \frac{4}{12} 12 3 ​ + 12 4 ​" at bounding box center [931, 400] width 354 height 47
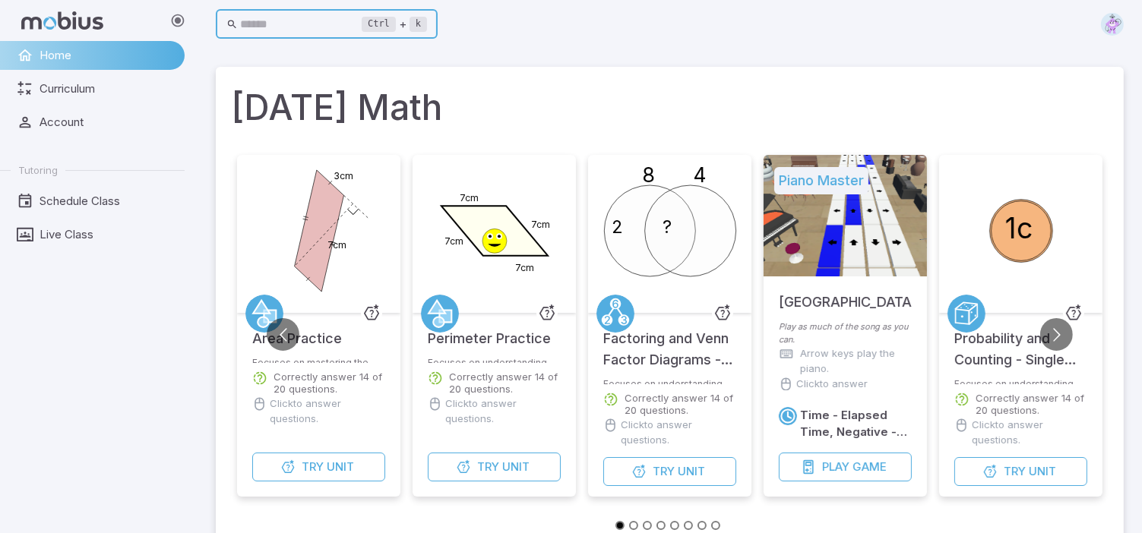
click at [340, 16] on input "text" at bounding box center [302, 25] width 122 height 30
click at [332, 21] on input "text" at bounding box center [302, 25] width 122 height 30
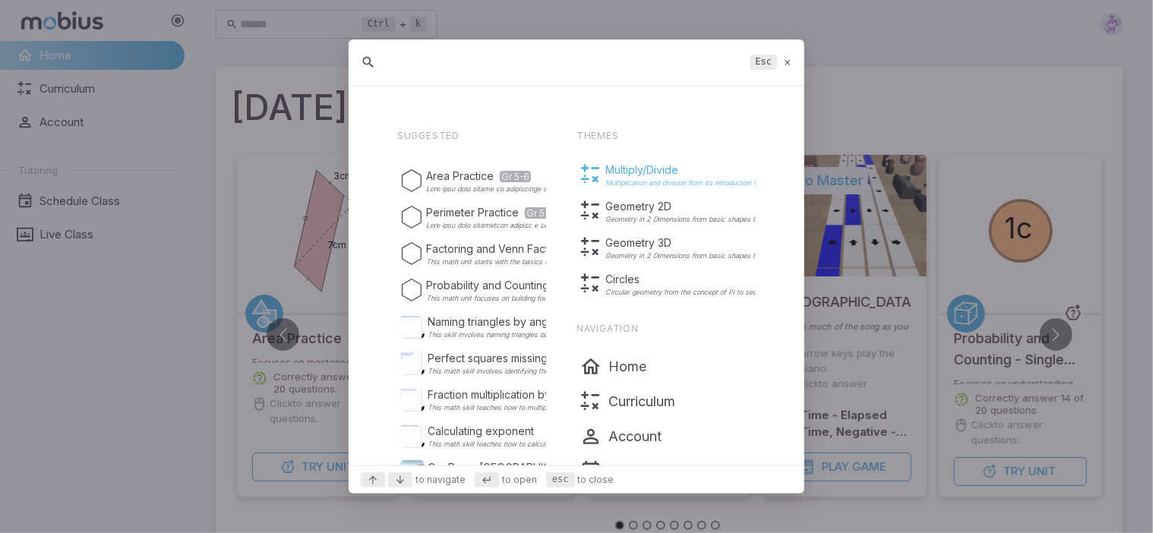
click at [639, 166] on p "Multiply/Divide" at bounding box center [705, 170] width 201 height 15
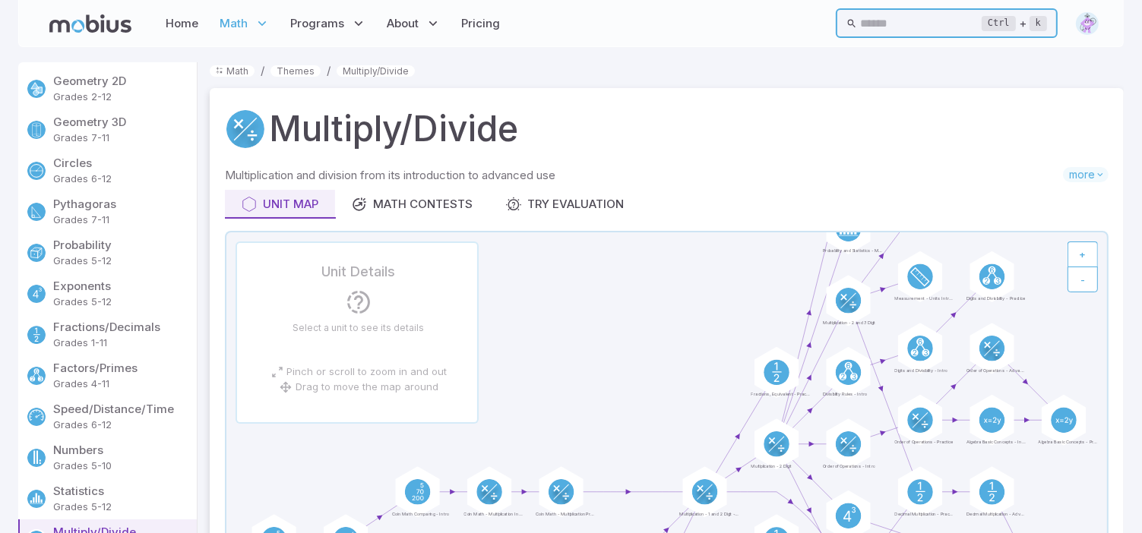
click at [924, 19] on input "text" at bounding box center [921, 23] width 122 height 30
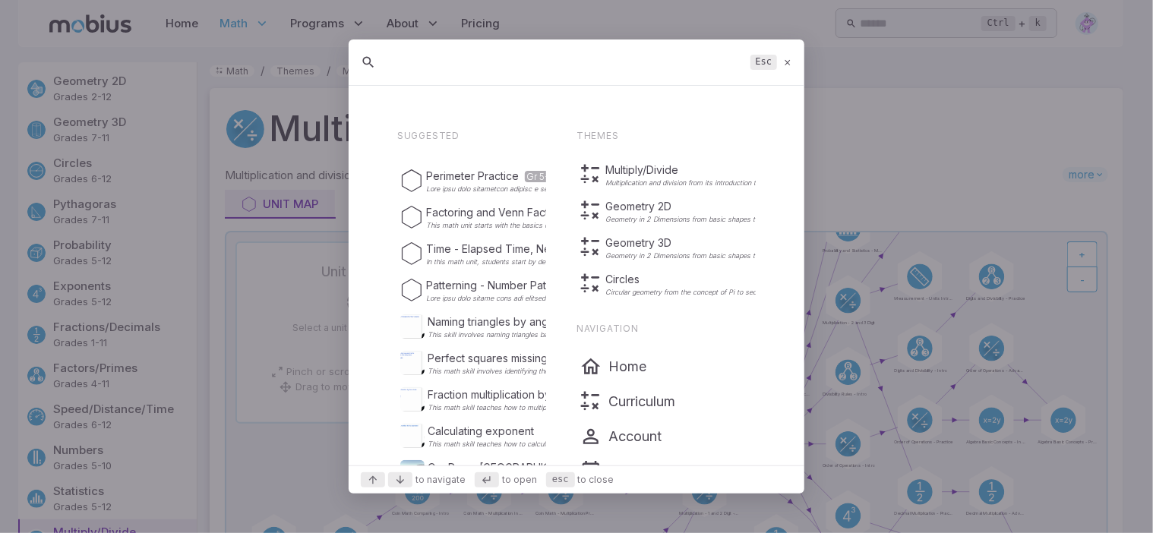
click at [793, 61] on div "Esc" at bounding box center [577, 62] width 456 height 46
click at [786, 65] on icon at bounding box center [788, 62] width 10 height 11
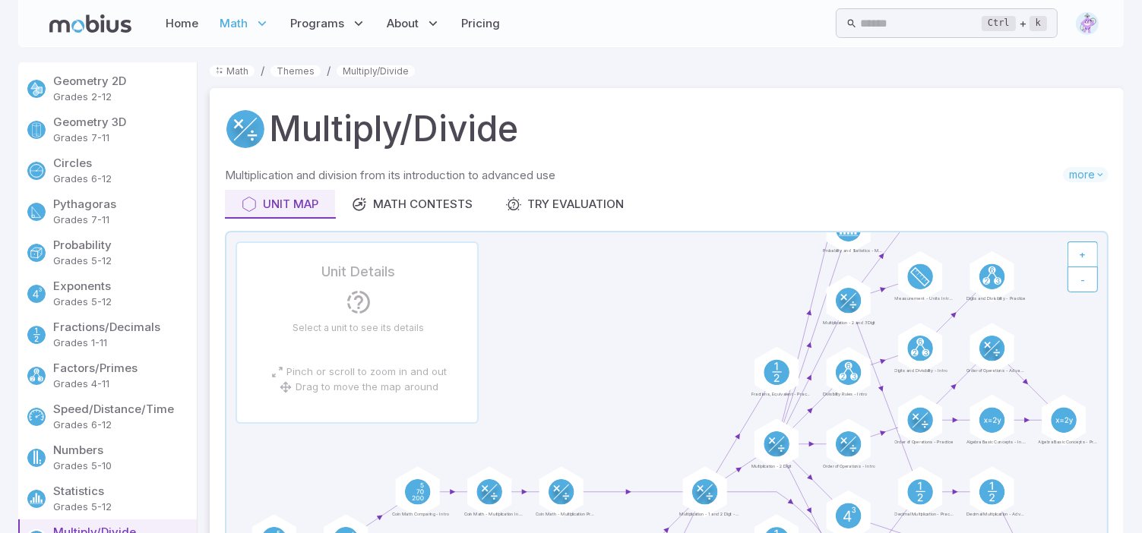
click at [77, 302] on p "Grades 5-12" at bounding box center [121, 302] width 137 height 15
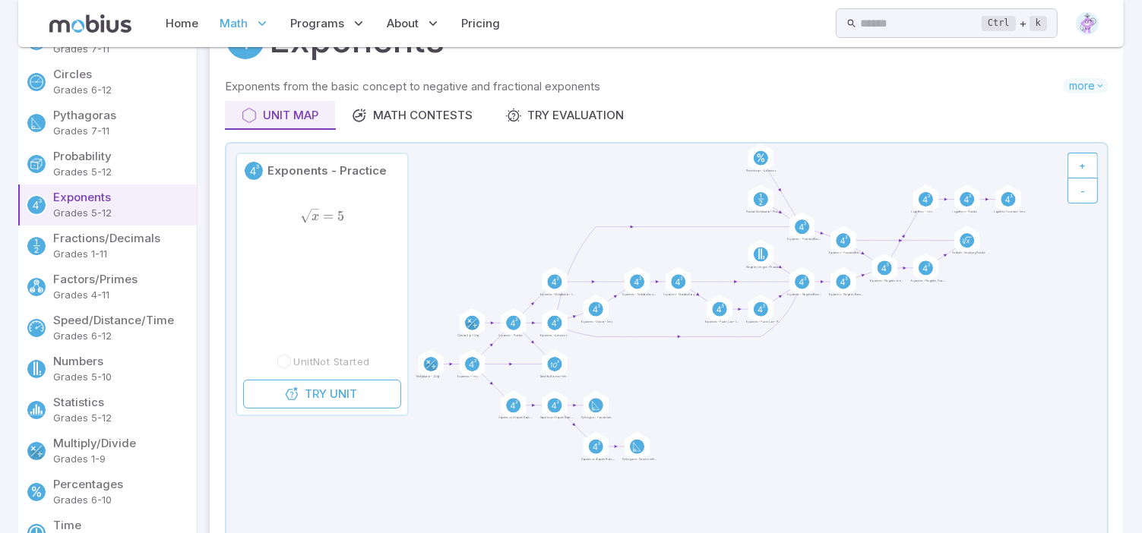
scroll to position [152, 0]
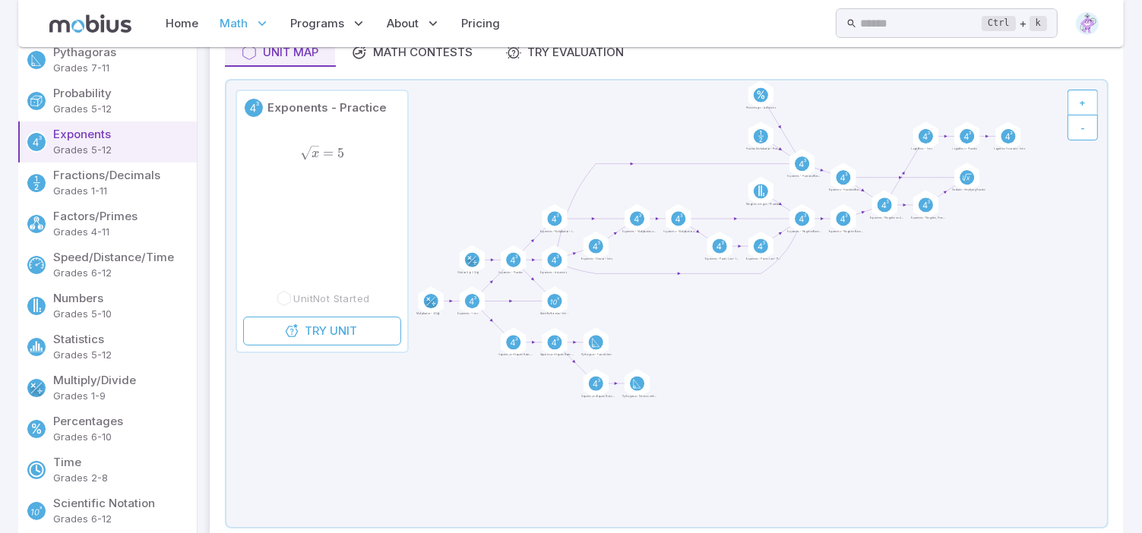
click at [81, 369] on link "Multiply/Divide Grades 1-9" at bounding box center [107, 388] width 178 height 41
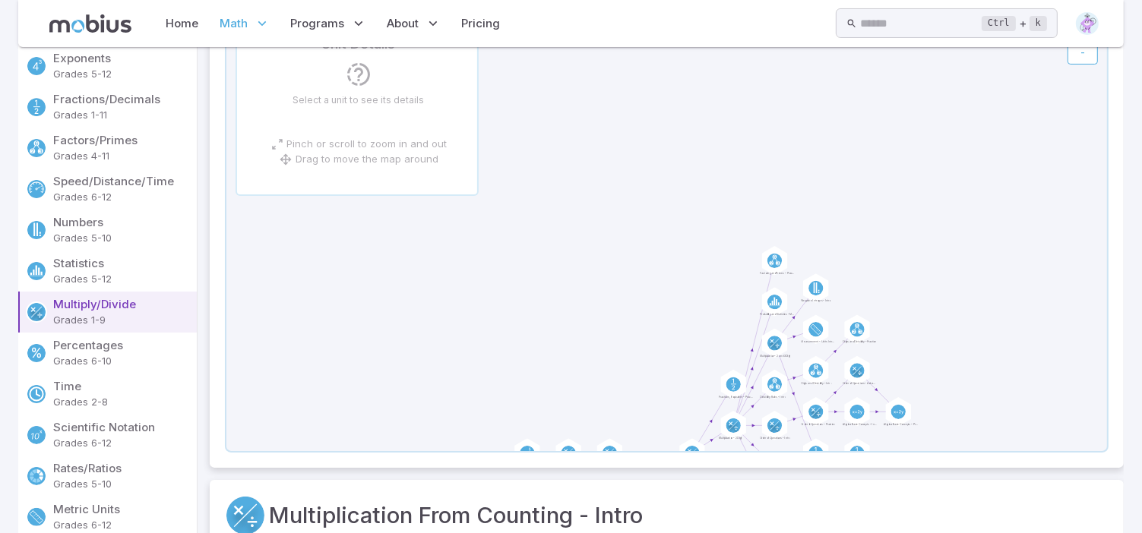
scroll to position [0, 0]
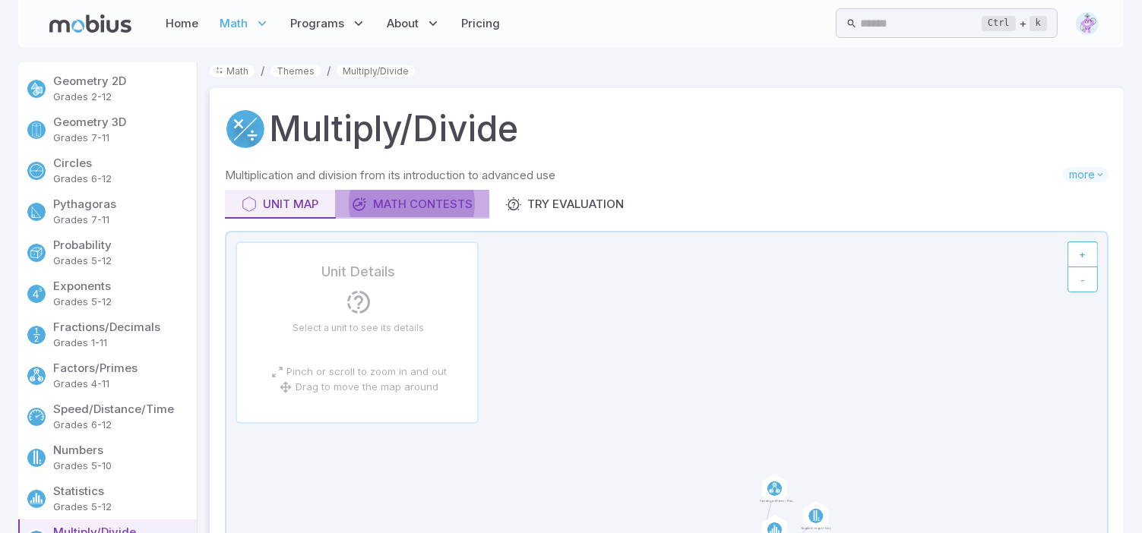
click at [403, 203] on div "Math Contests" at bounding box center [412, 204] width 121 height 17
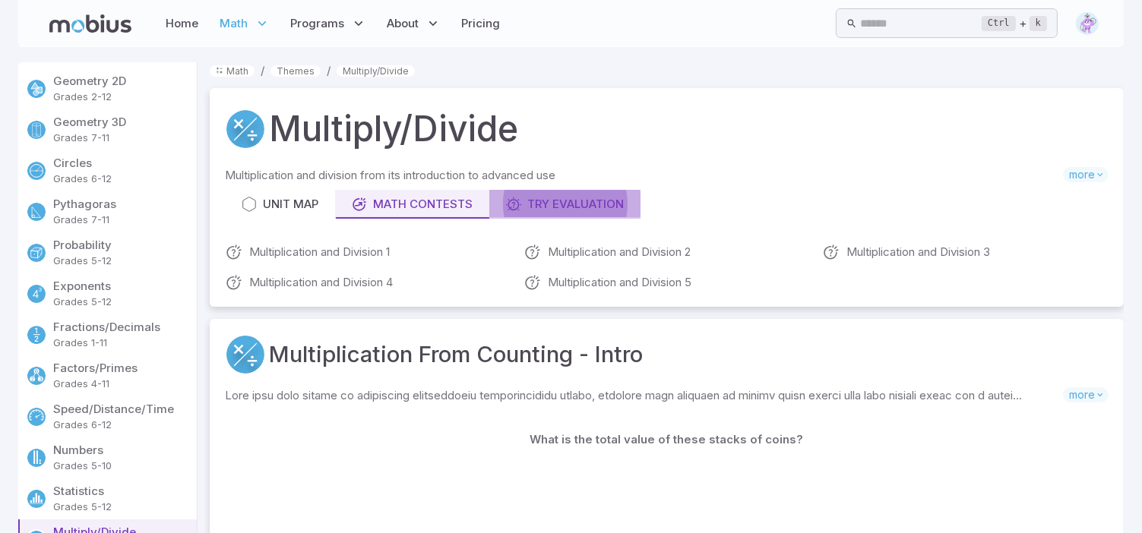
click at [537, 204] on div "Try Evaluation" at bounding box center [565, 204] width 118 height 17
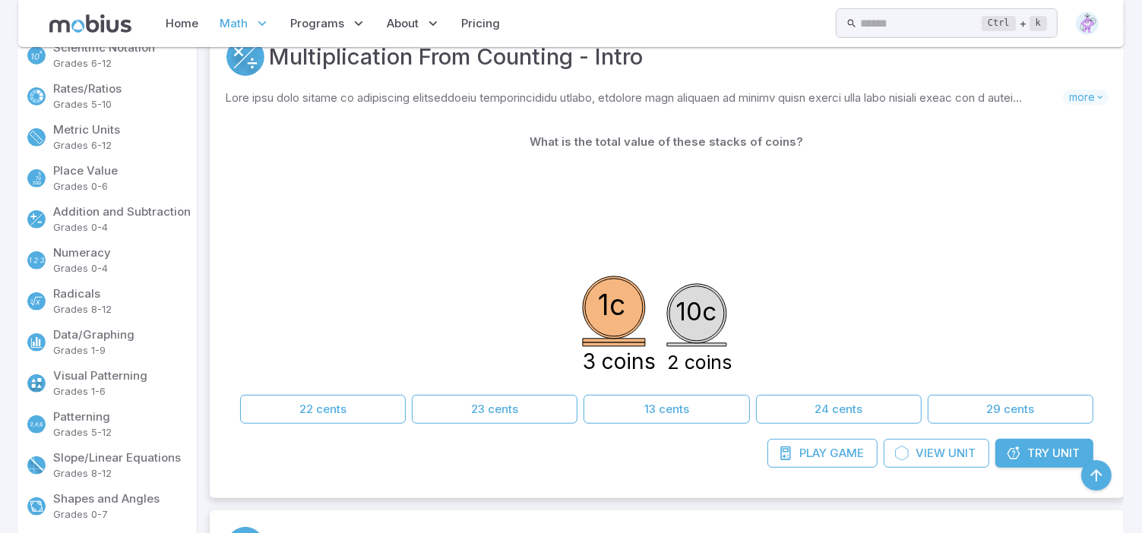
scroll to position [152, 0]
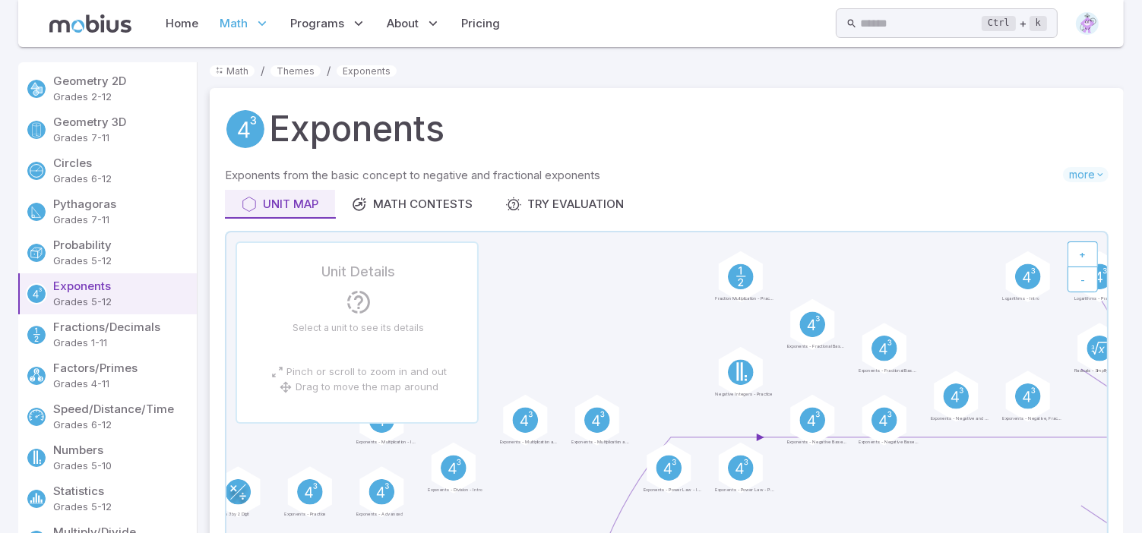
scroll to position [152, 0]
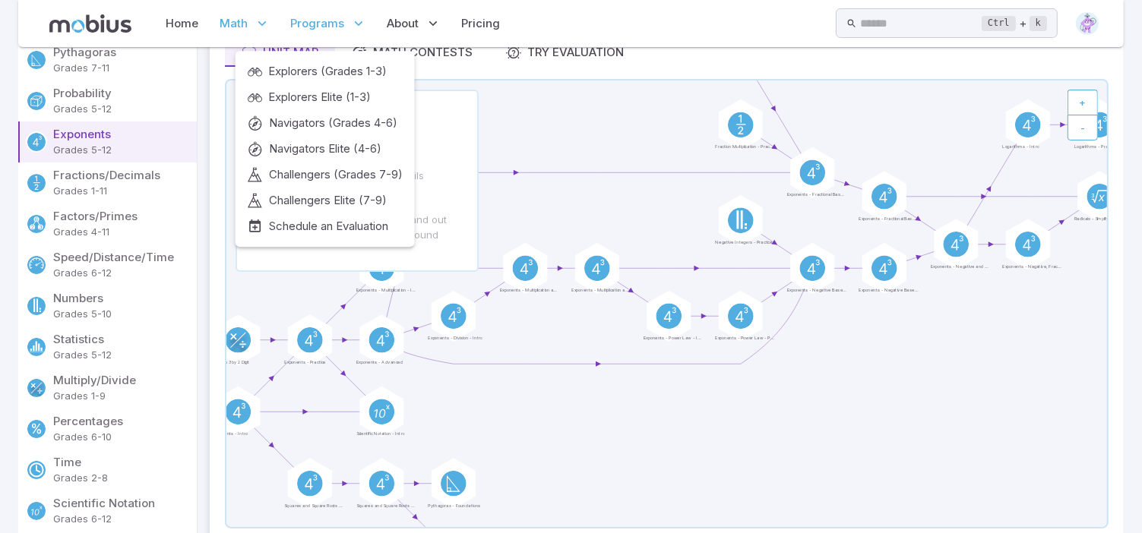
click at [325, 34] on p "Programs" at bounding box center [328, 23] width 84 height 35
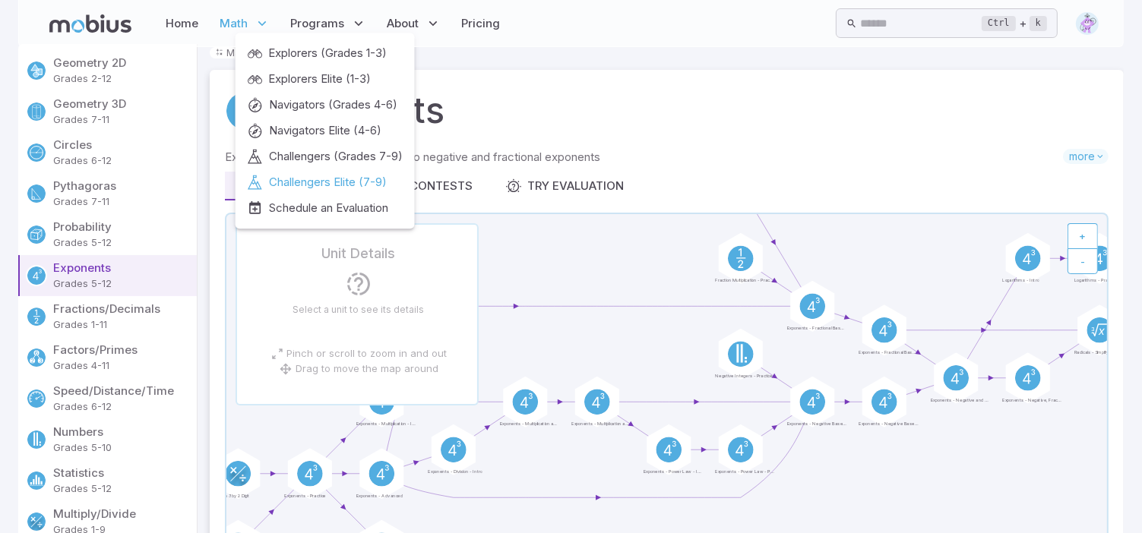
scroll to position [0, 0]
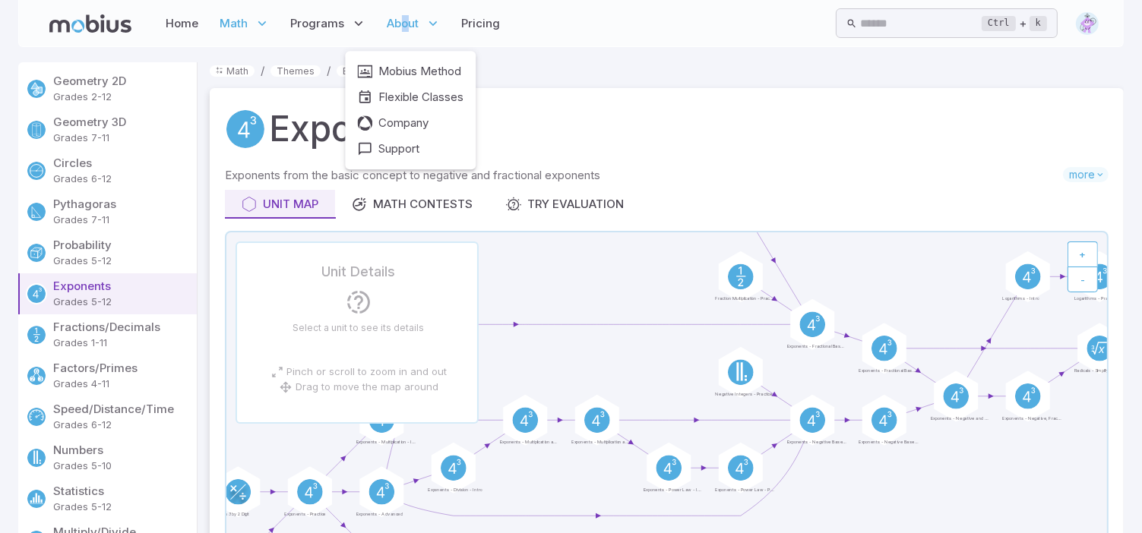
click at [404, 22] on span "About" at bounding box center [403, 23] width 32 height 17
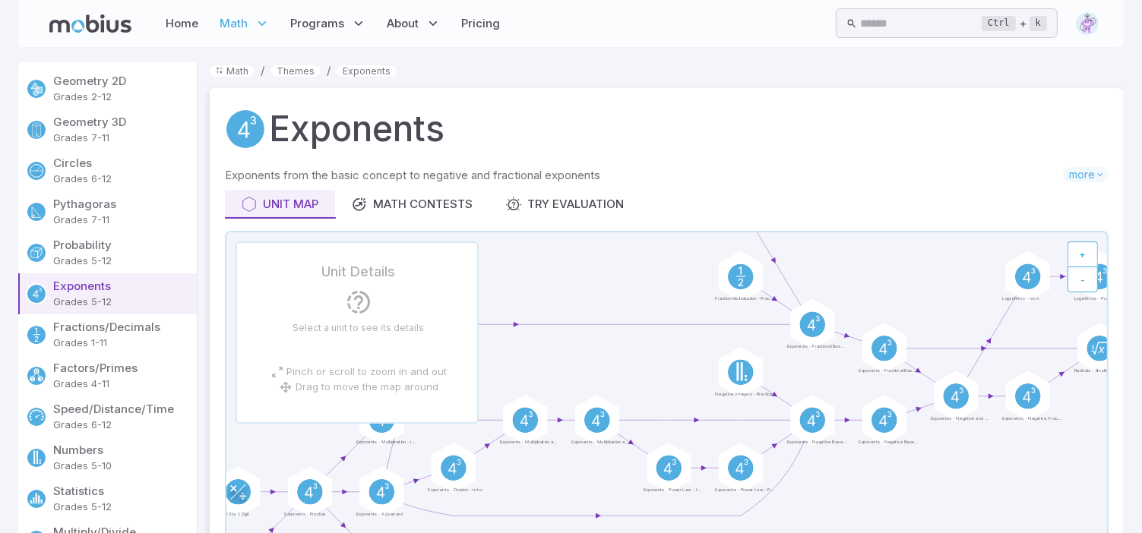
click at [905, 122] on div "Exponents" at bounding box center [666, 129] width 883 height 52
